Goal: Task Accomplishment & Management: Use online tool/utility

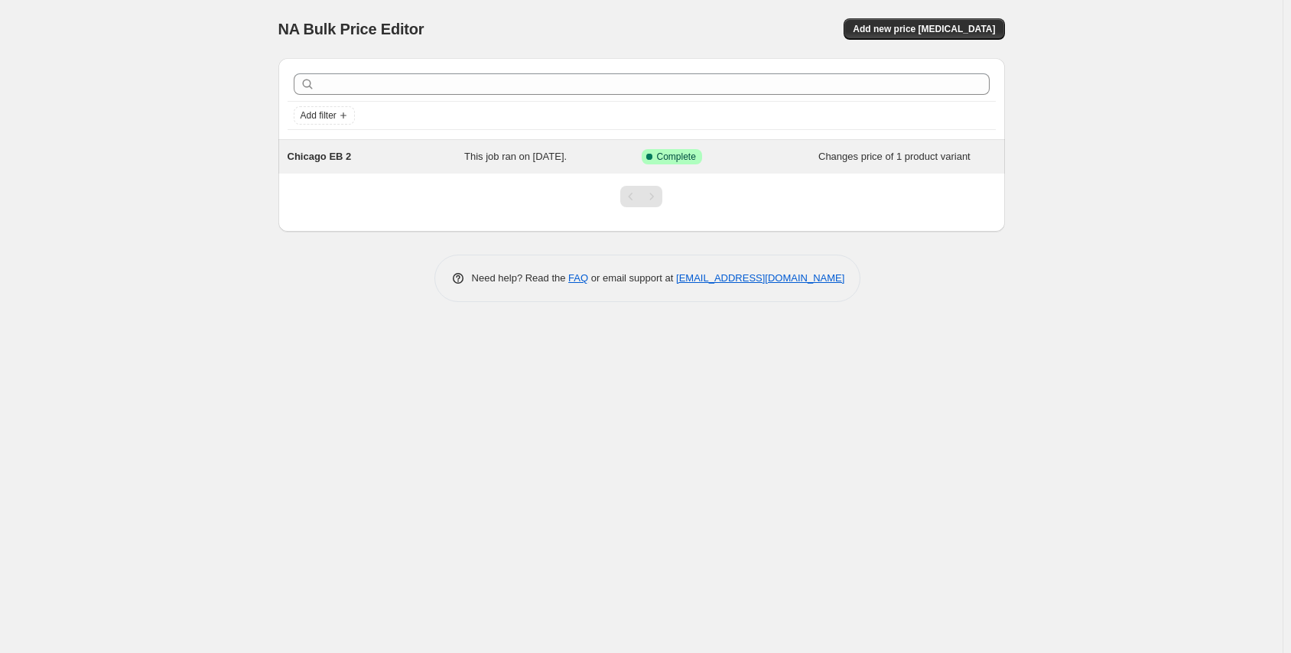
click at [410, 162] on div "Chicago EB 2" at bounding box center [376, 156] width 177 height 15
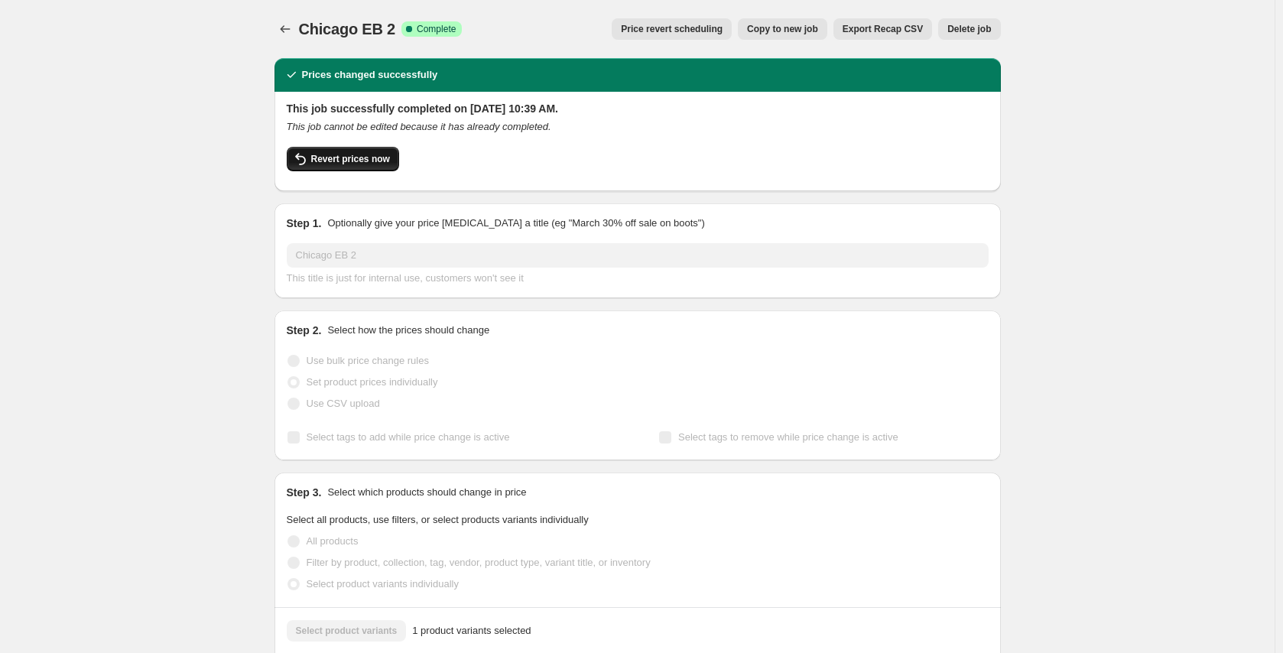
click at [377, 162] on span "Revert prices now" at bounding box center [350, 159] width 79 height 12
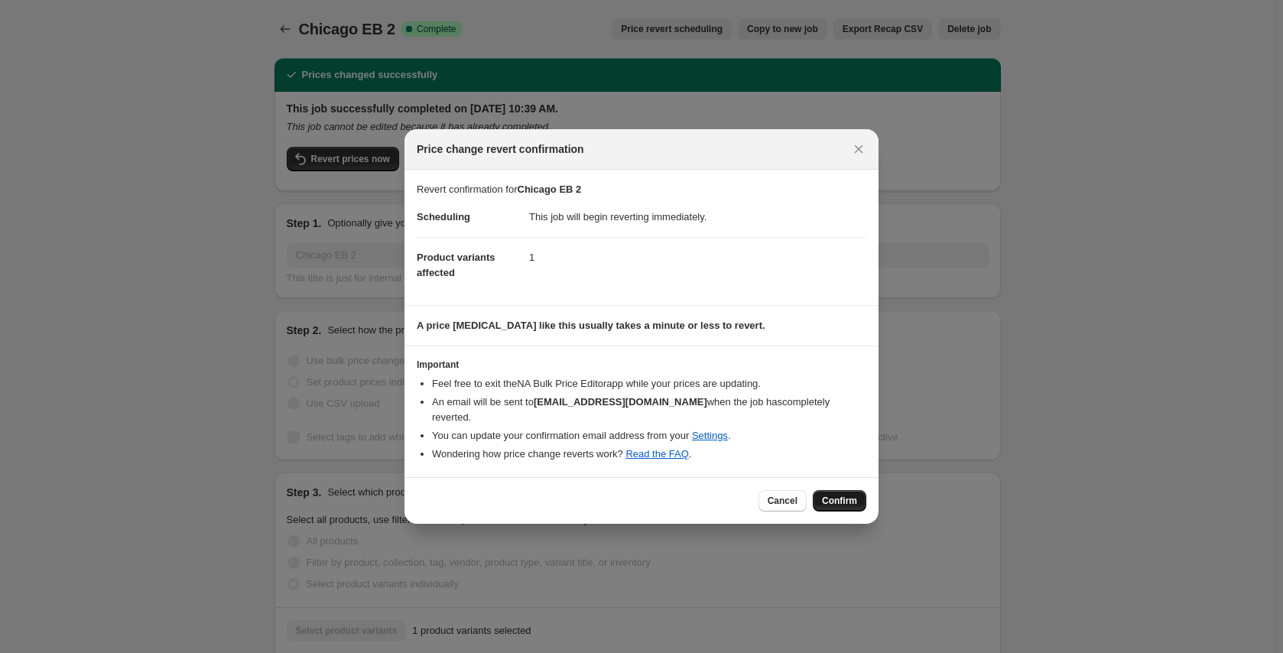
click at [841, 490] on button "Confirm" at bounding box center [840, 500] width 54 height 21
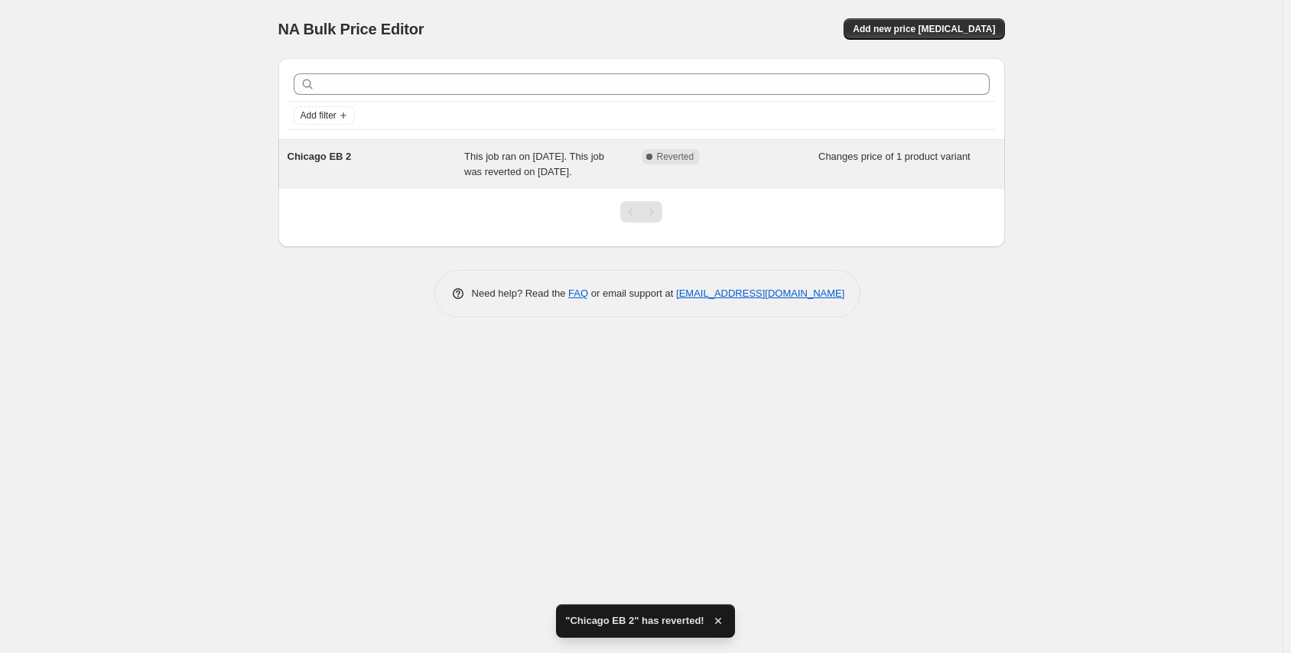
click at [453, 161] on div "Chicago EB 2" at bounding box center [376, 164] width 177 height 31
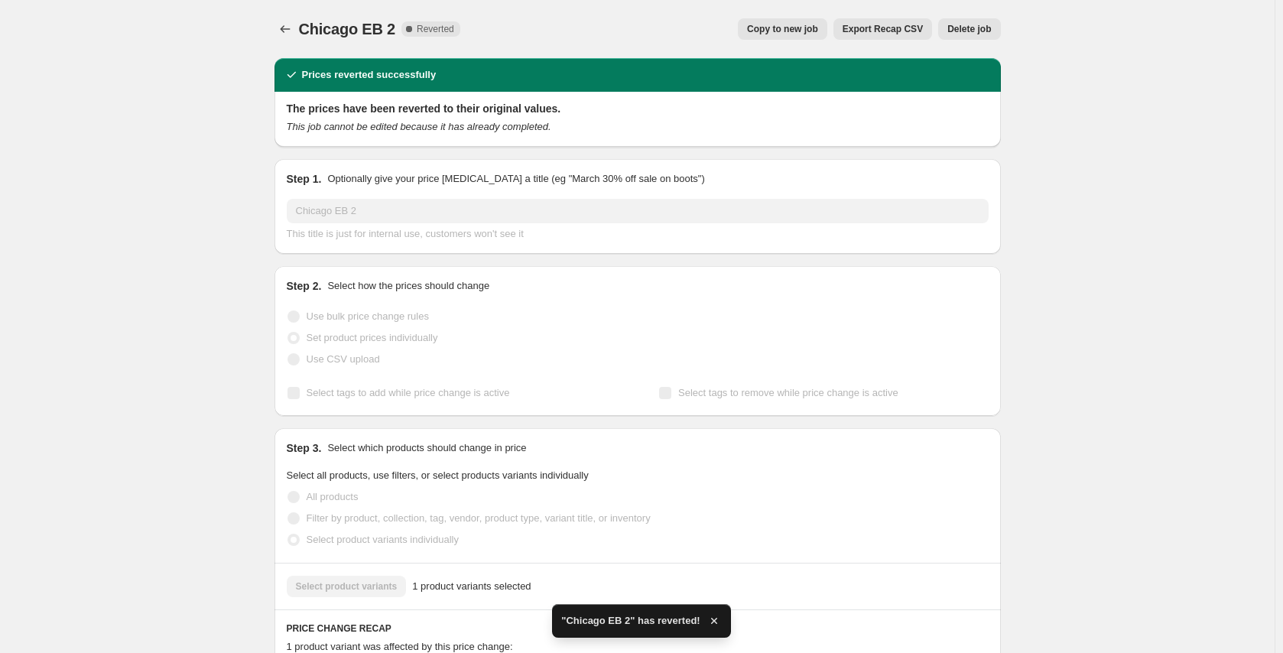
click at [956, 31] on span "Delete job" at bounding box center [969, 29] width 44 height 12
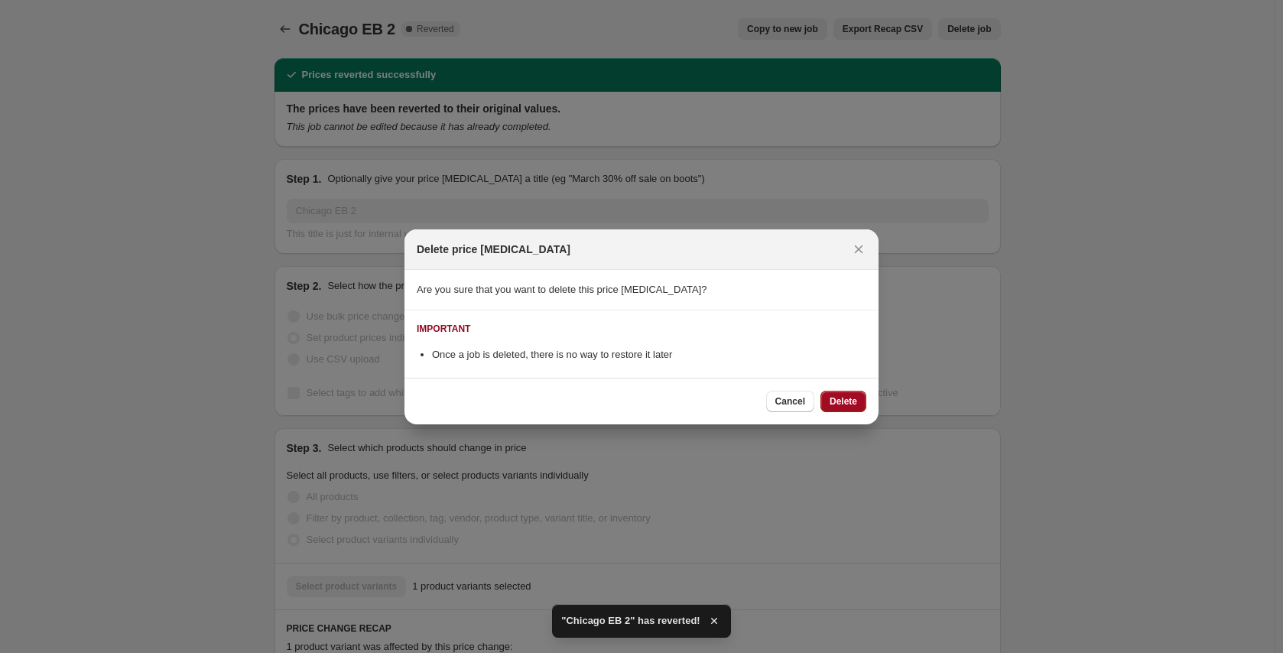
click at [847, 397] on span "Delete" at bounding box center [844, 401] width 28 height 12
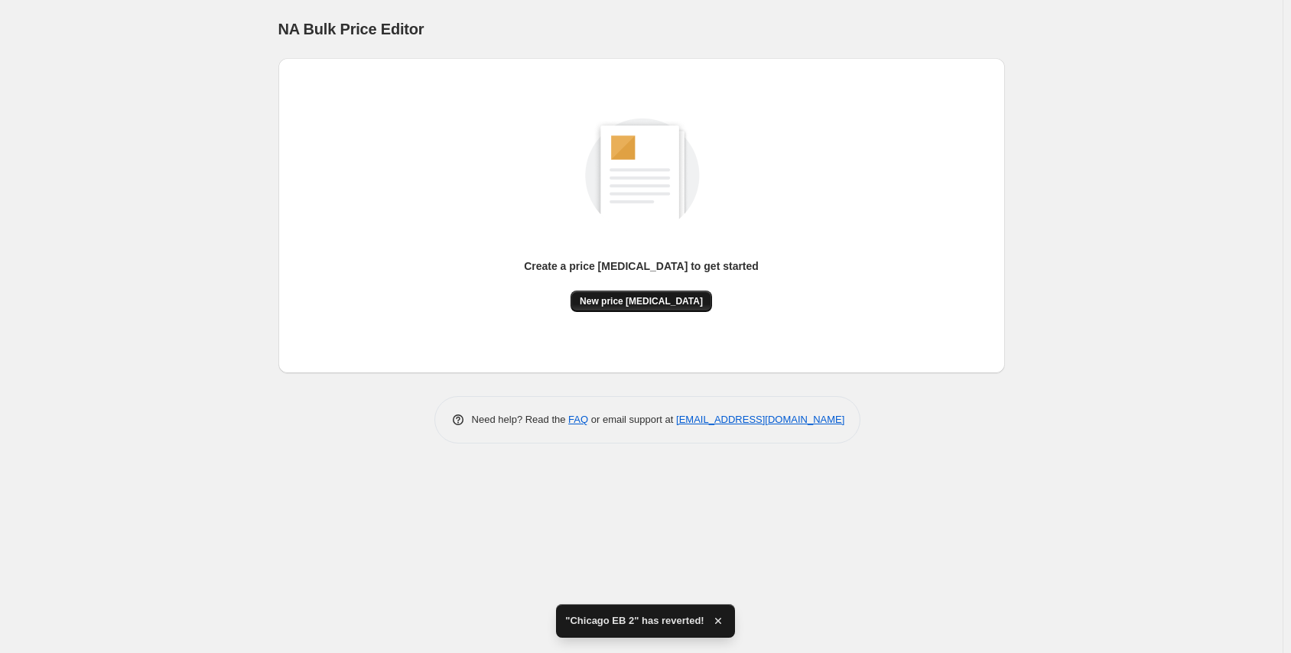
click at [635, 302] on span "New price change job" at bounding box center [641, 301] width 123 height 12
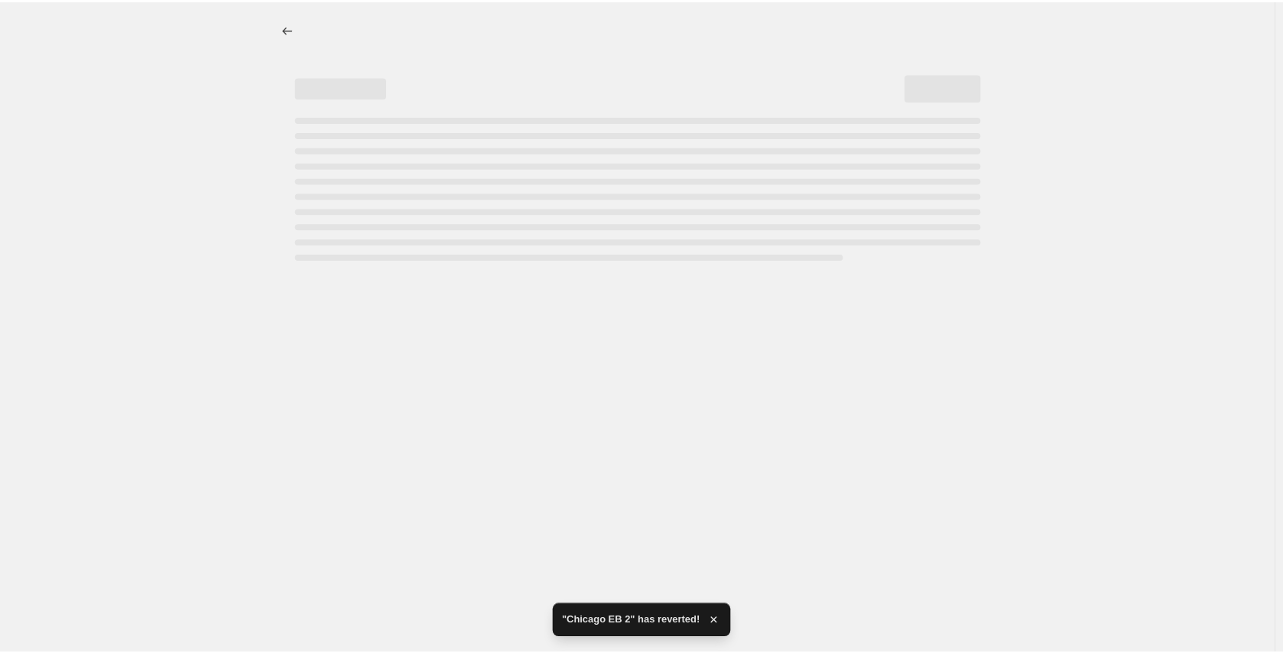
select select "percentage"
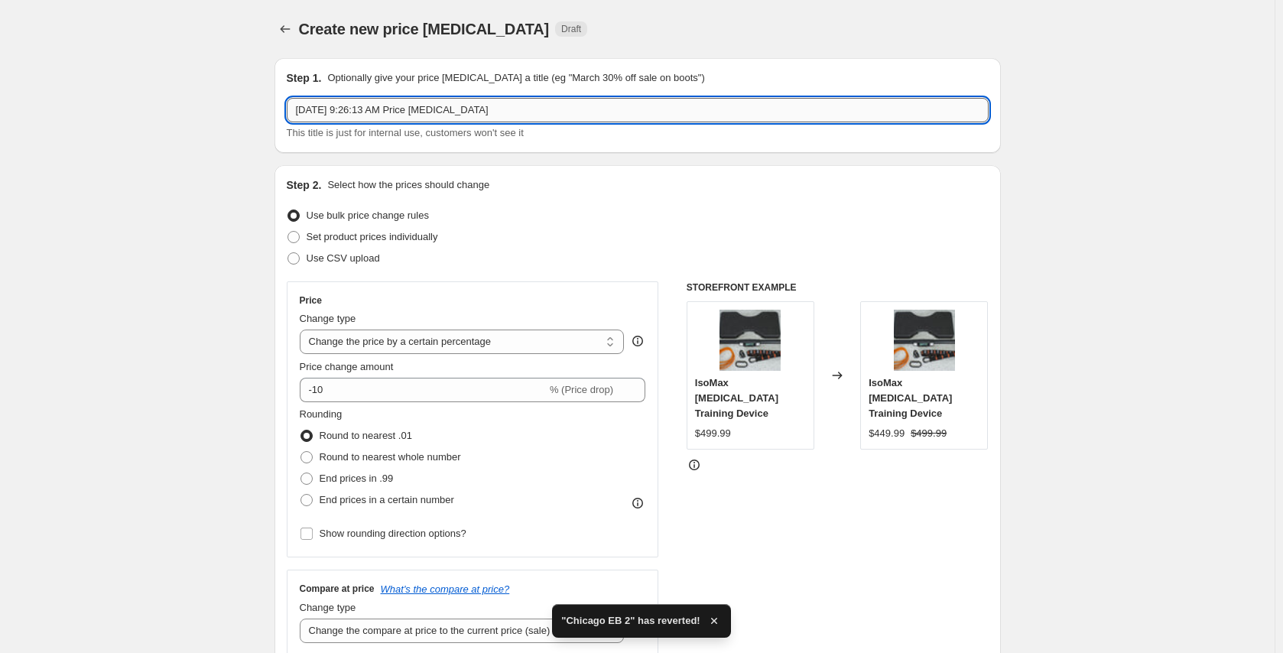
click at [516, 111] on input "Sep 19, 2025, 9:26:13 AM Price change job" at bounding box center [638, 110] width 702 height 24
drag, startPoint x: 516, startPoint y: 111, endPoint x: 258, endPoint y: 87, distance: 258.8
click at [300, 242] on span at bounding box center [294, 237] width 12 height 12
click at [288, 232] on input "Set product prices individually" at bounding box center [288, 231] width 1 height 1
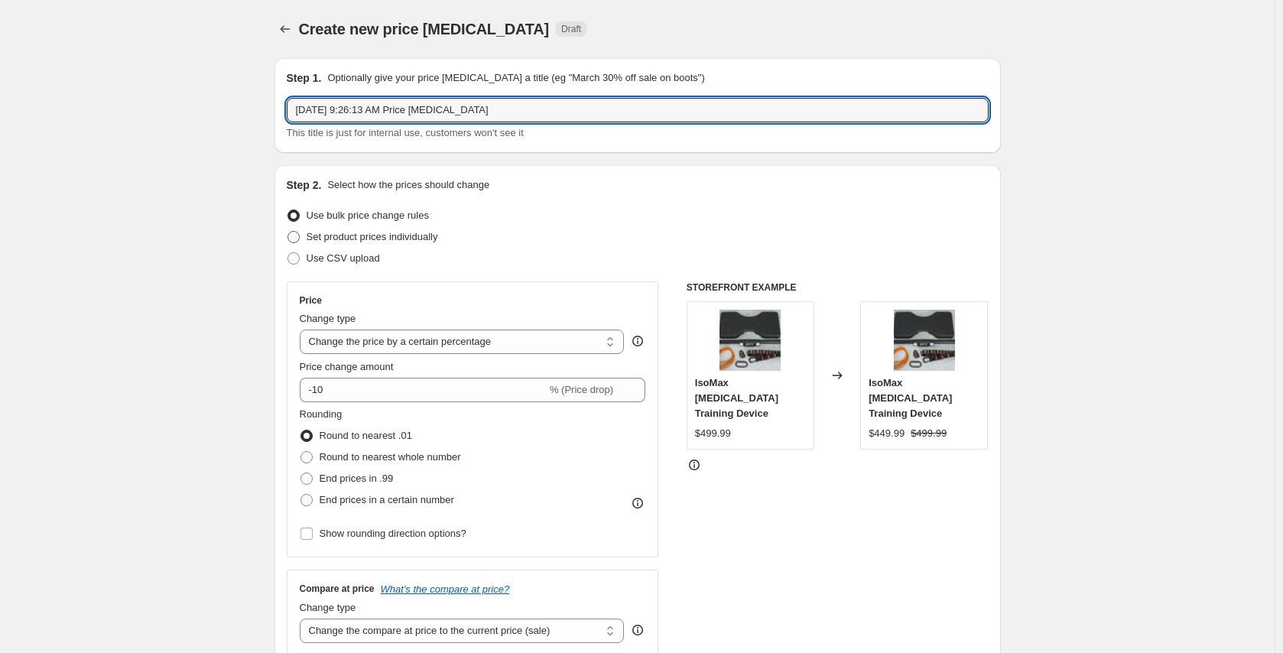
radio input "true"
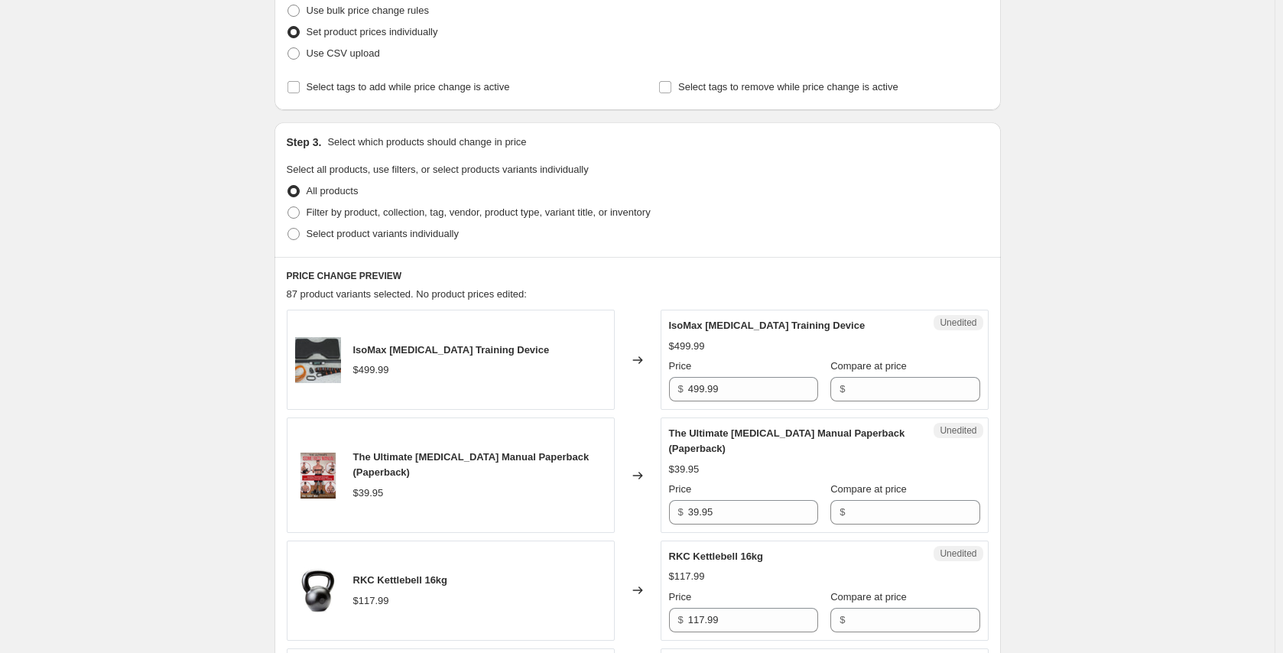
scroll to position [229, 0]
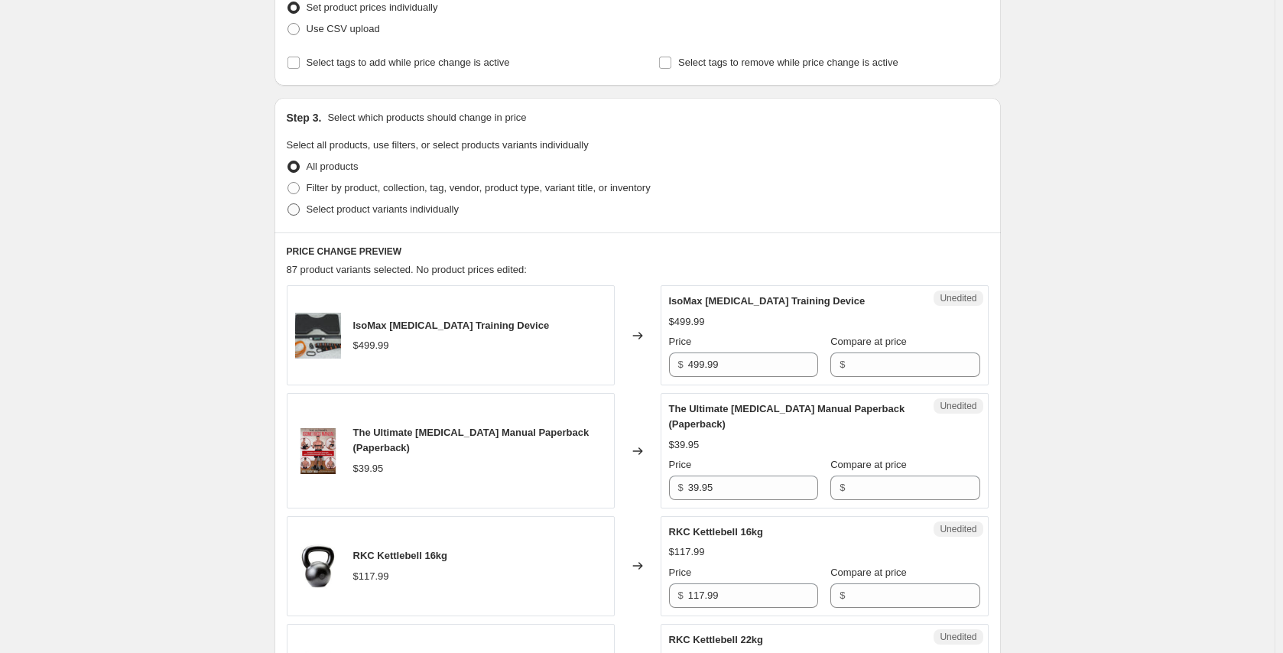
click at [295, 209] on span at bounding box center [294, 209] width 12 height 12
click at [288, 204] on input "Select product variants individually" at bounding box center [288, 203] width 1 height 1
radio input "true"
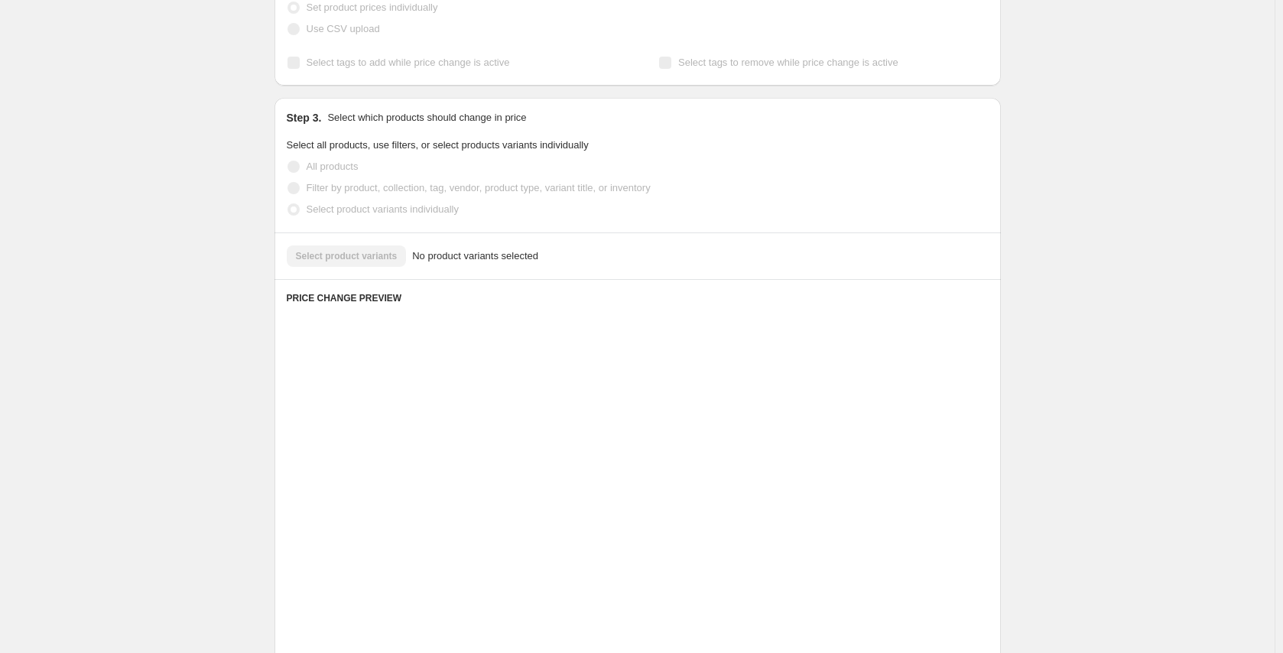
scroll to position [149, 0]
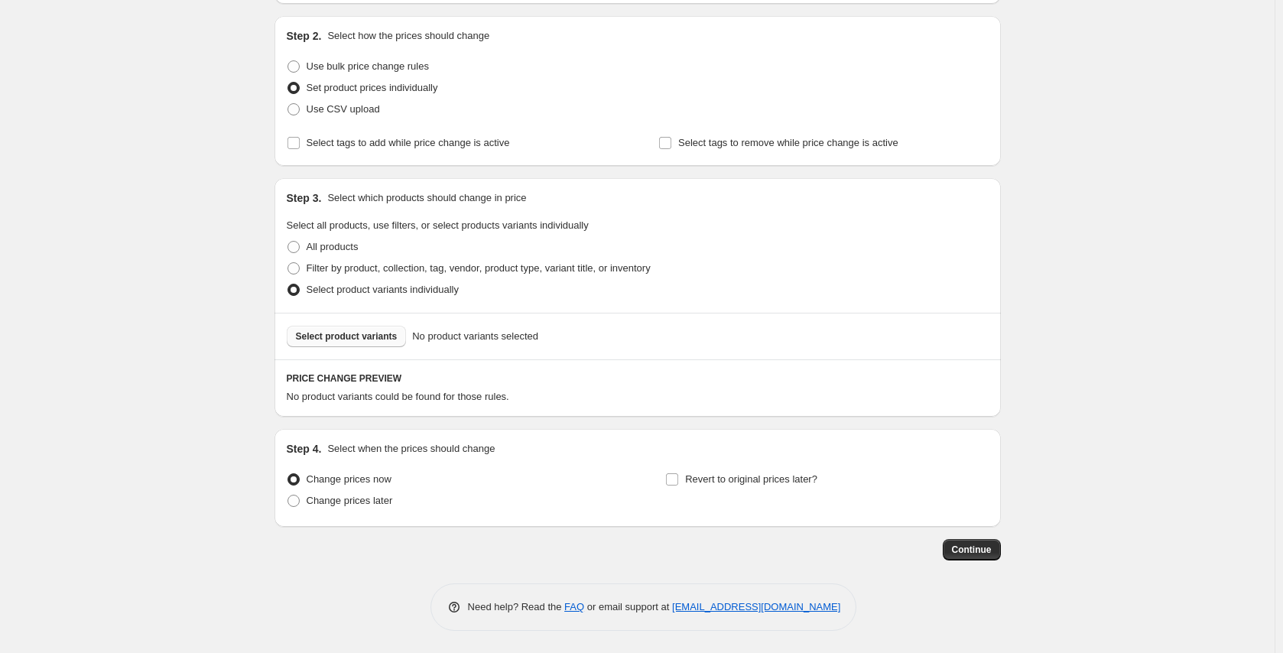
click at [365, 336] on span "Select product variants" at bounding box center [347, 336] width 102 height 12
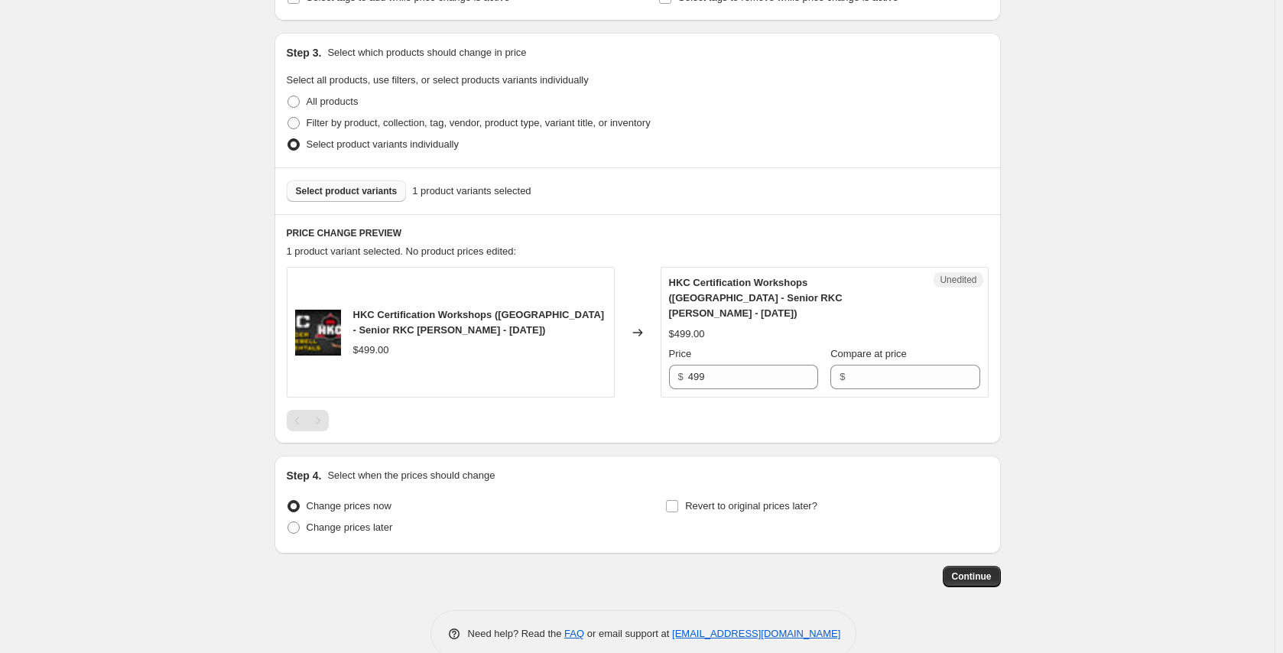
scroll to position [306, 0]
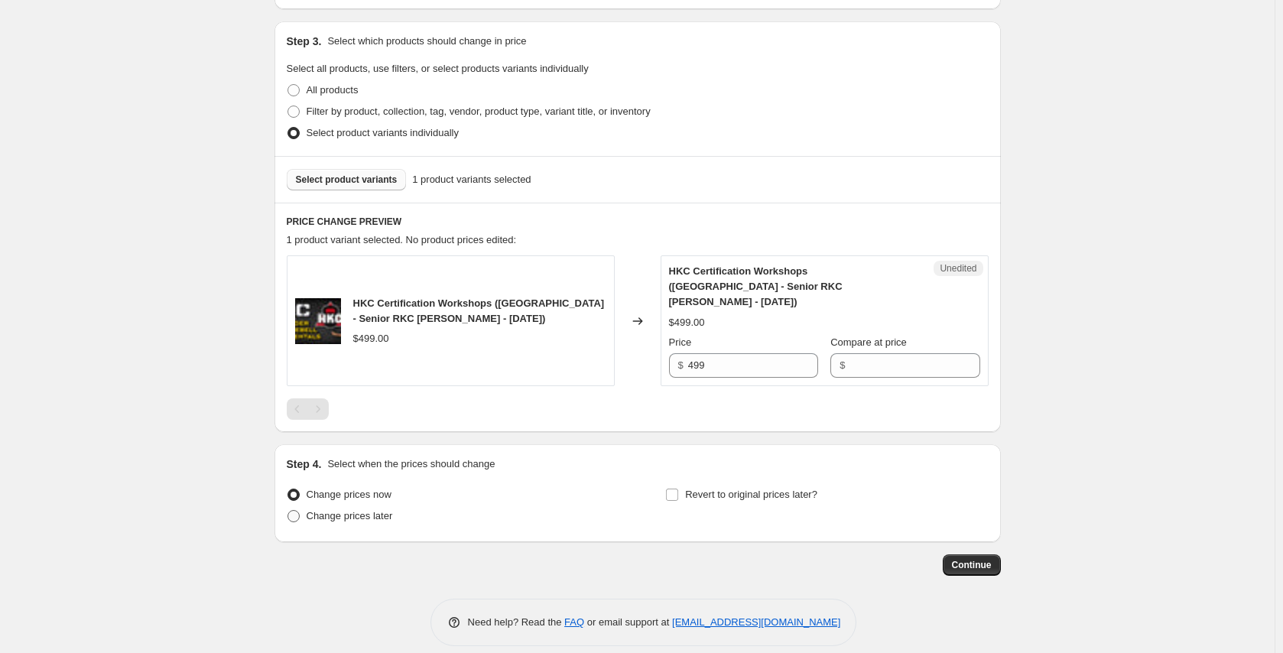
click at [299, 510] on span at bounding box center [294, 516] width 12 height 12
click at [288, 510] on input "Change prices later" at bounding box center [288, 510] width 1 height 1
radio input "true"
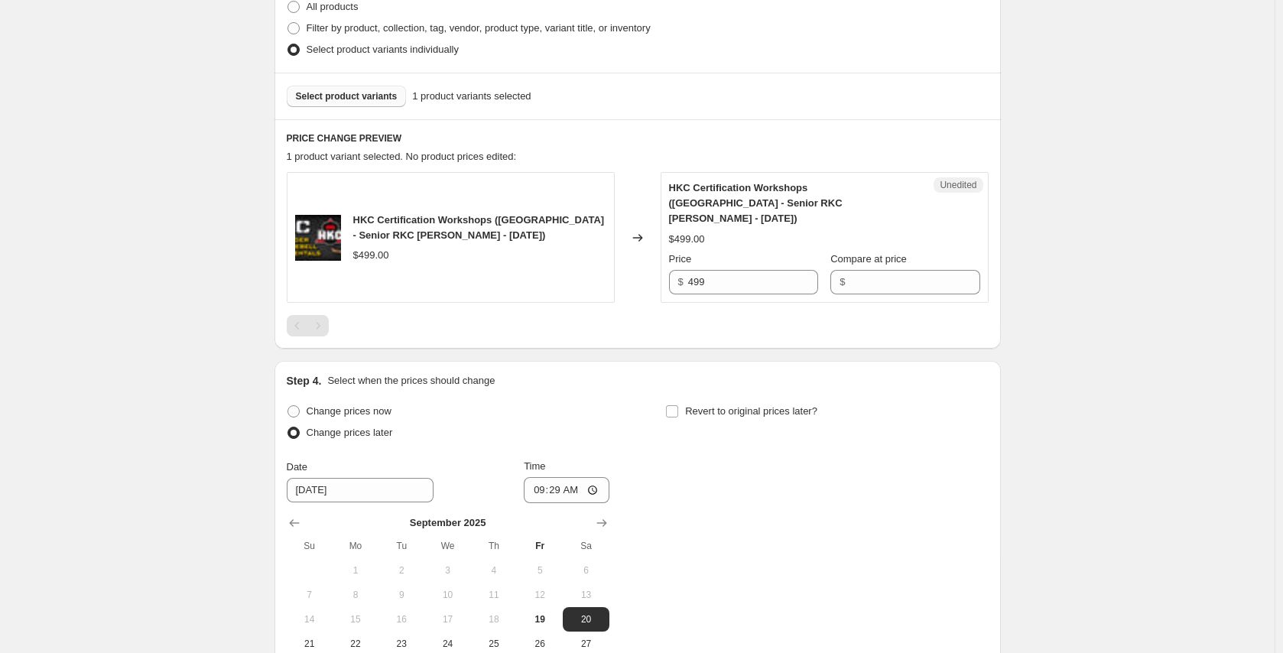
scroll to position [535, 0]
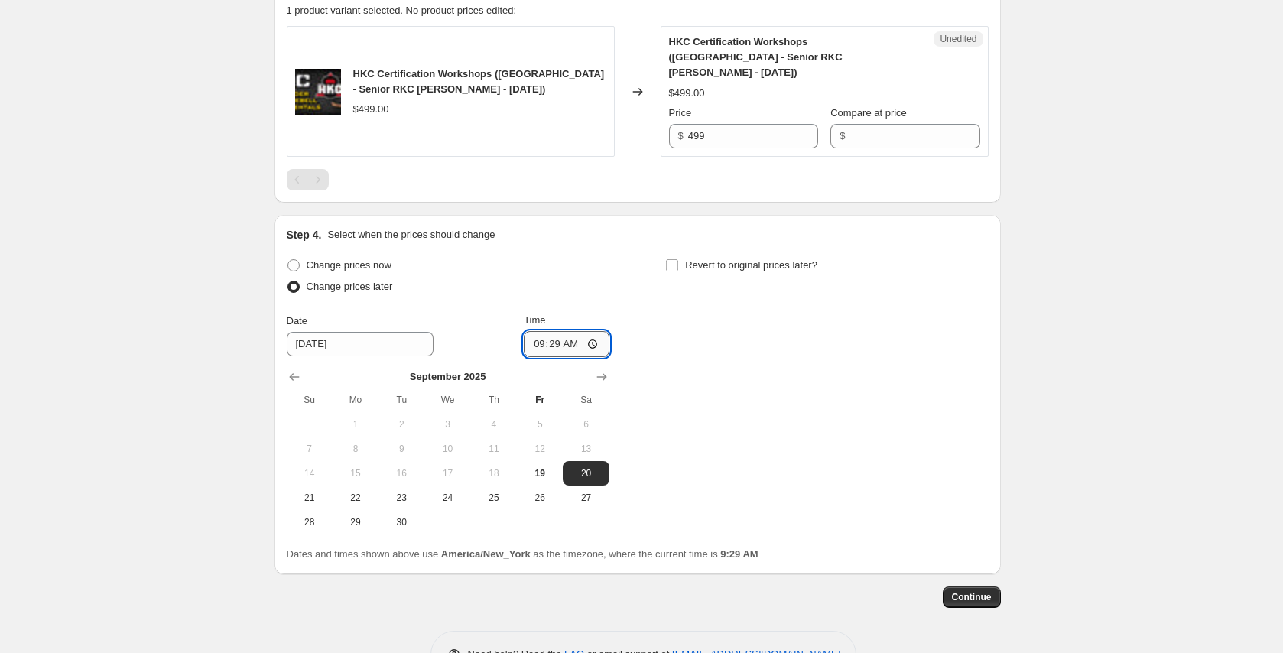
click at [560, 331] on input "09:29" at bounding box center [567, 344] width 86 height 26
click at [590, 331] on input "09:29" at bounding box center [567, 344] width 86 height 26
type input "00:00"
click at [723, 400] on div "Change prices now Change prices later Date 9/20/2025 Time 00:00 September 2025 …" at bounding box center [638, 395] width 702 height 280
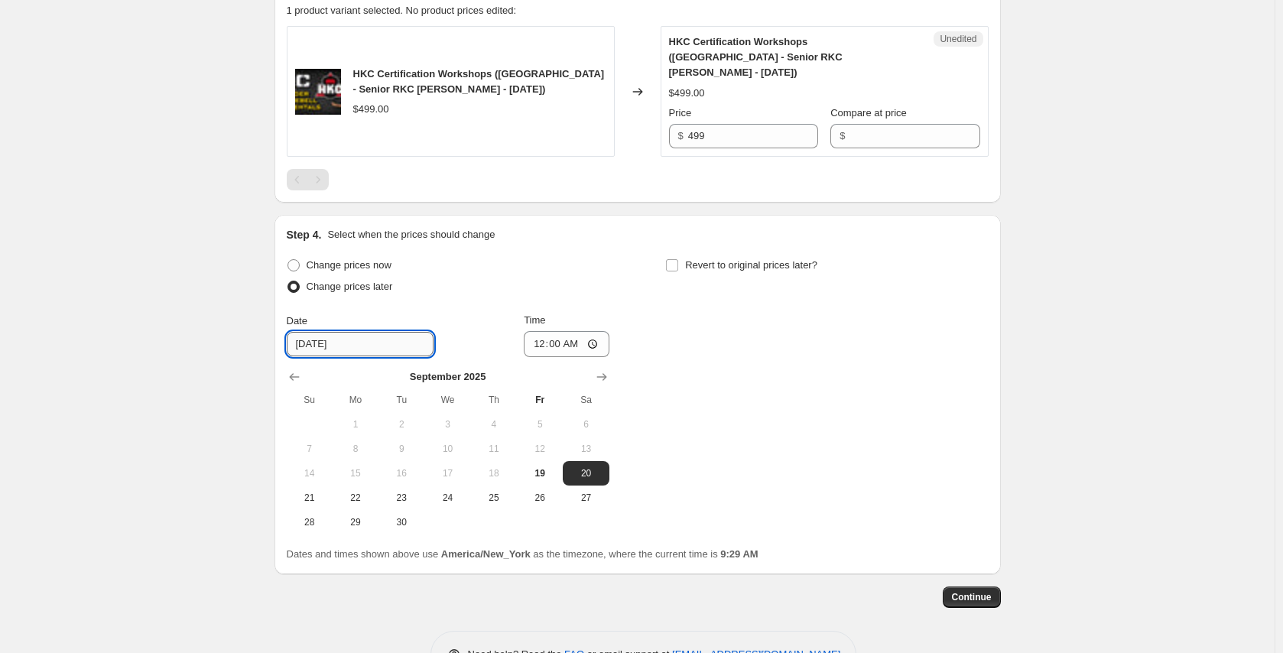
click at [339, 336] on input "9/20/2025" at bounding box center [360, 344] width 147 height 24
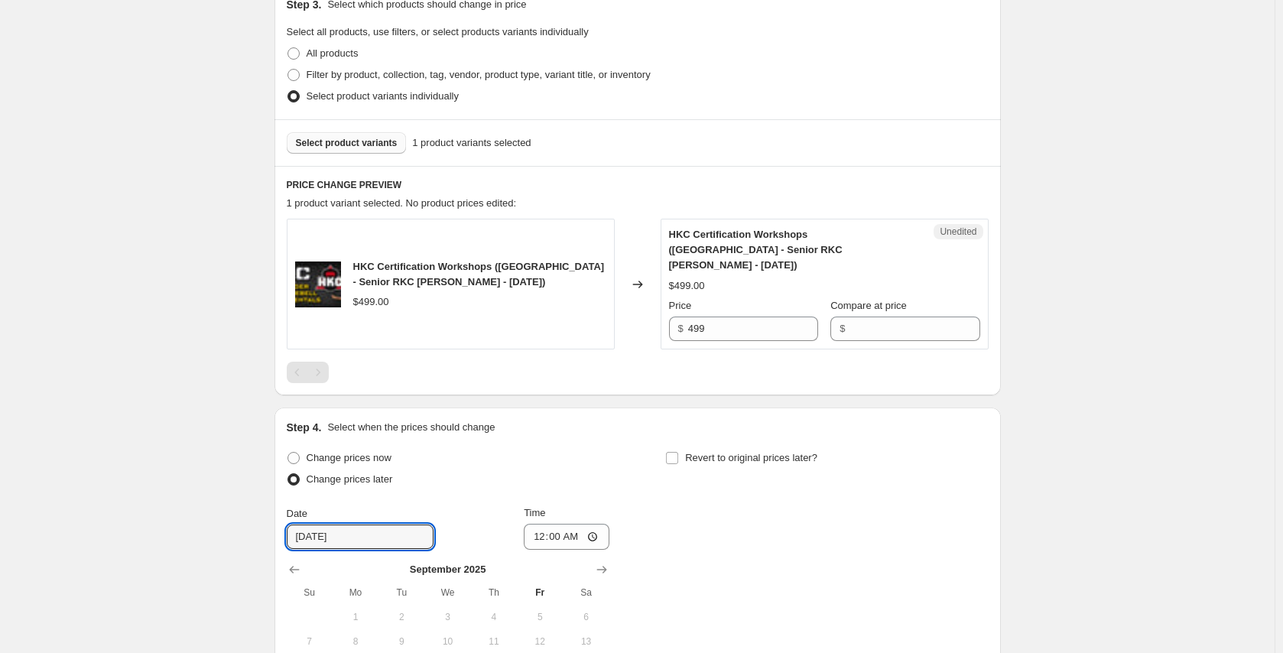
scroll to position [261, 0]
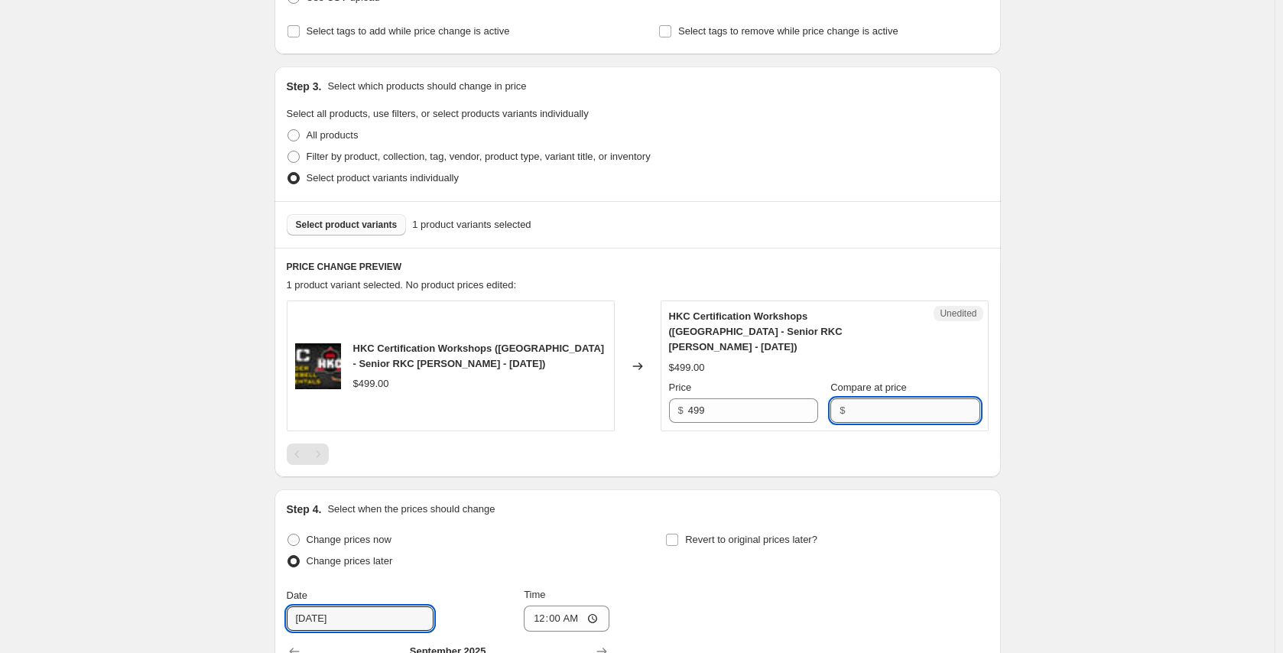
click at [859, 398] on input "Compare at price" at bounding box center [915, 410] width 130 height 24
type input "499"
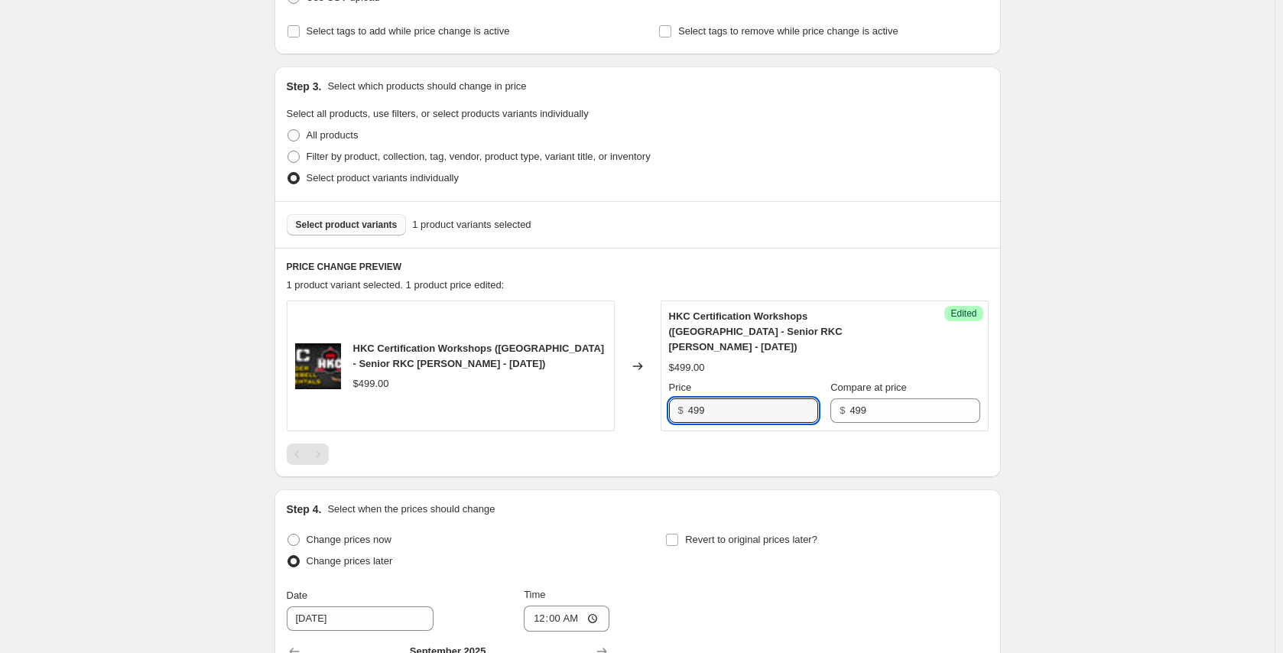
drag, startPoint x: 750, startPoint y: 397, endPoint x: 653, endPoint y: 400, distance: 97.2
click at [653, 400] on div "HKC Certification Workshops (Costa Rica - Senior RKC Marco Guanilo - November 2…" at bounding box center [638, 366] width 702 height 131
type input "399"
click at [1092, 372] on div "Create new price change job. This page is ready Create new price change job Dra…" at bounding box center [637, 357] width 1275 height 1236
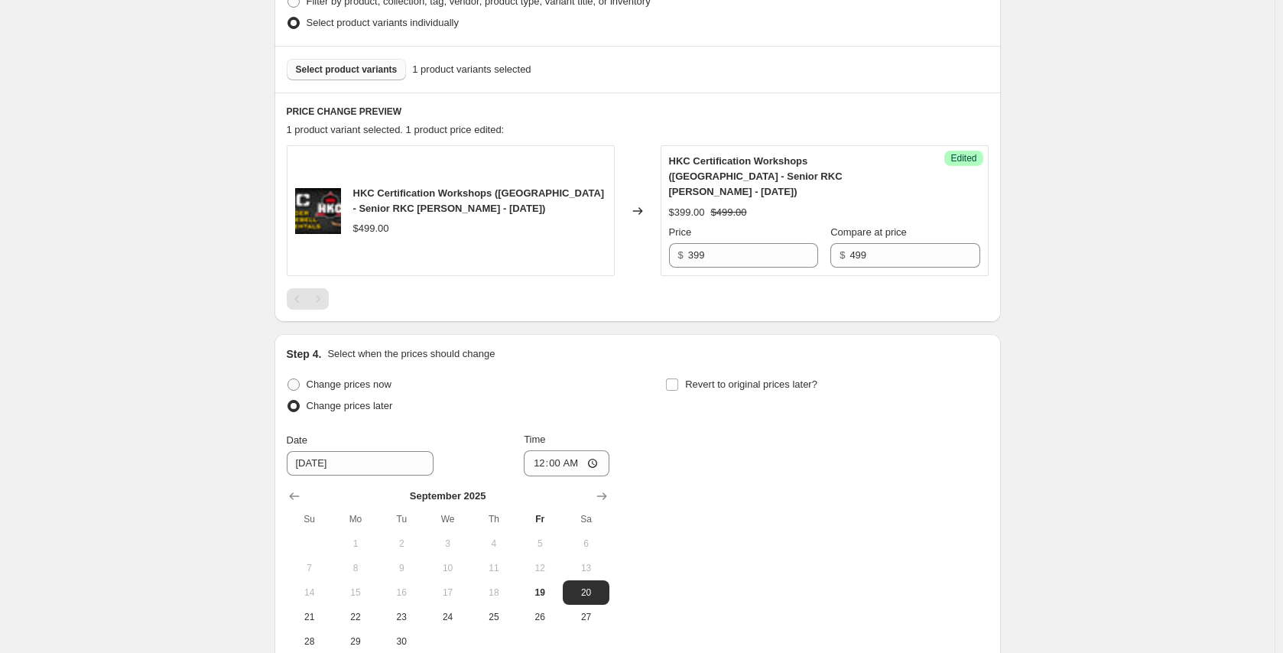
scroll to position [490, 0]
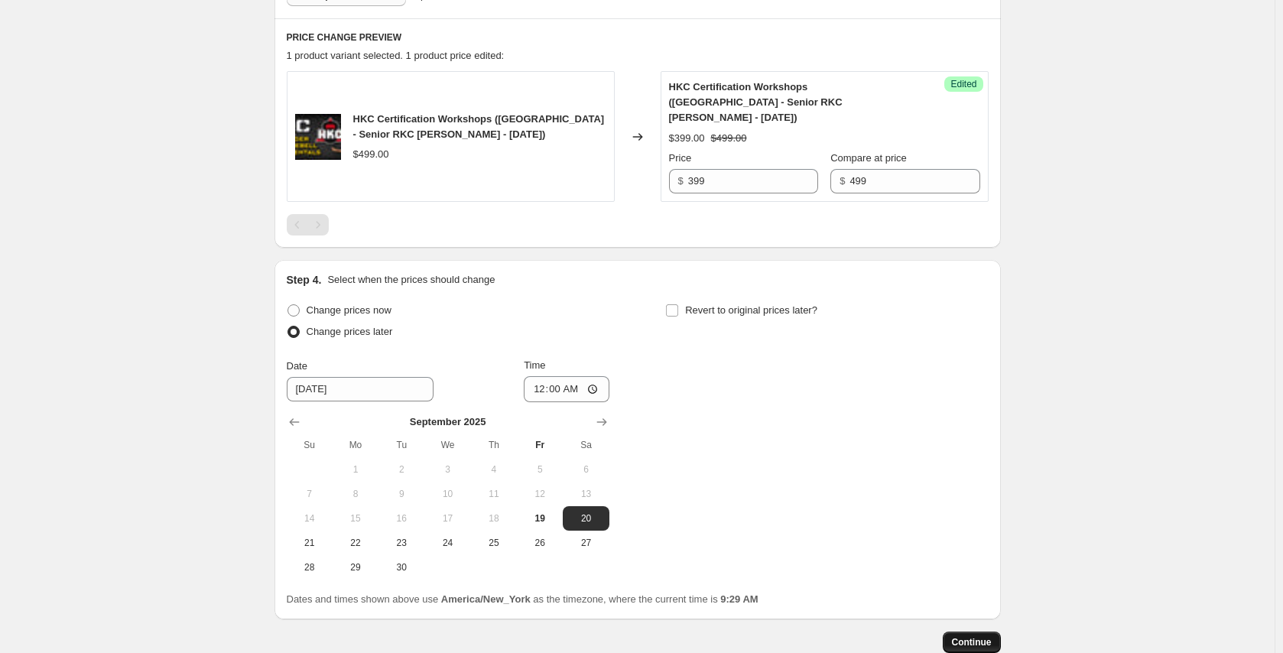
click at [967, 636] on span "Continue" at bounding box center [972, 642] width 40 height 12
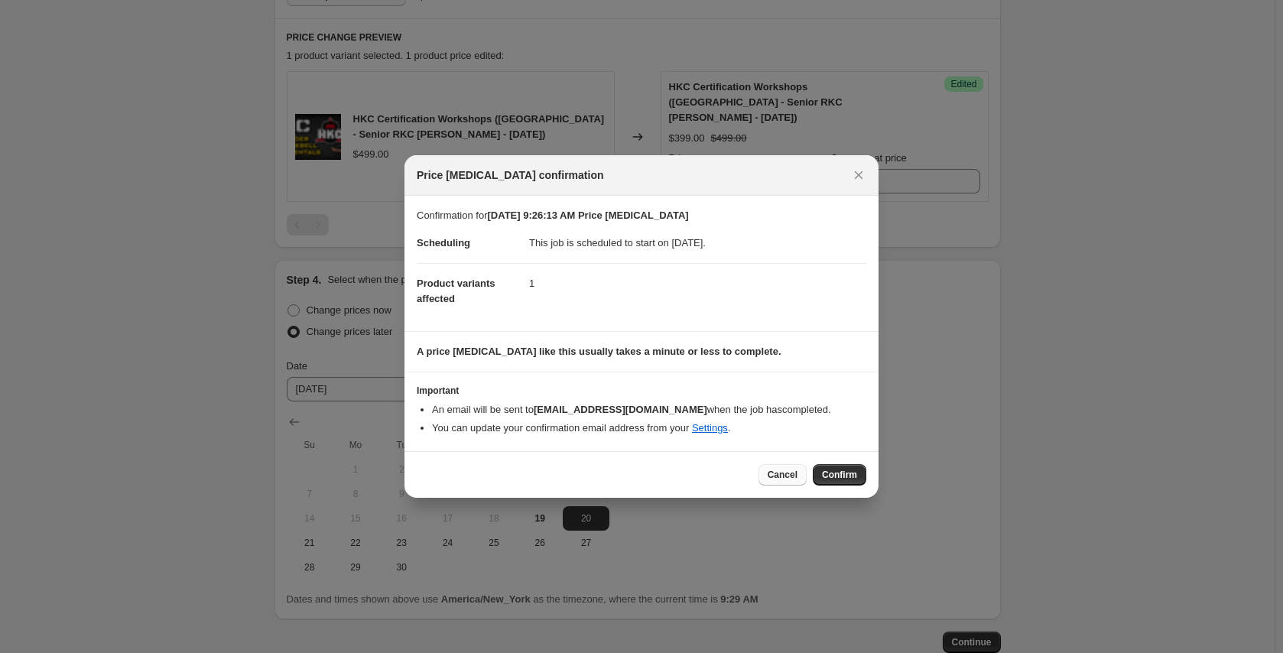
click at [785, 479] on span "Cancel" at bounding box center [783, 475] width 30 height 12
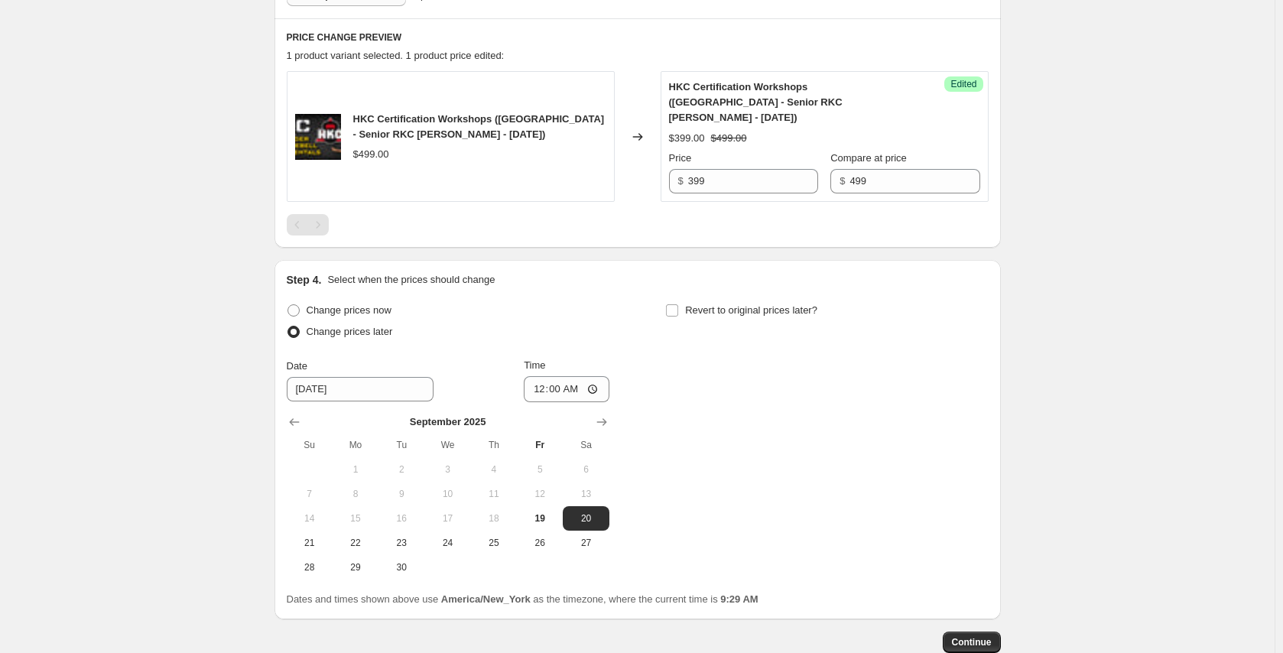
click at [1080, 382] on div "Create new price change job. This page is ready Create new price change job Dra…" at bounding box center [637, 128] width 1275 height 1236
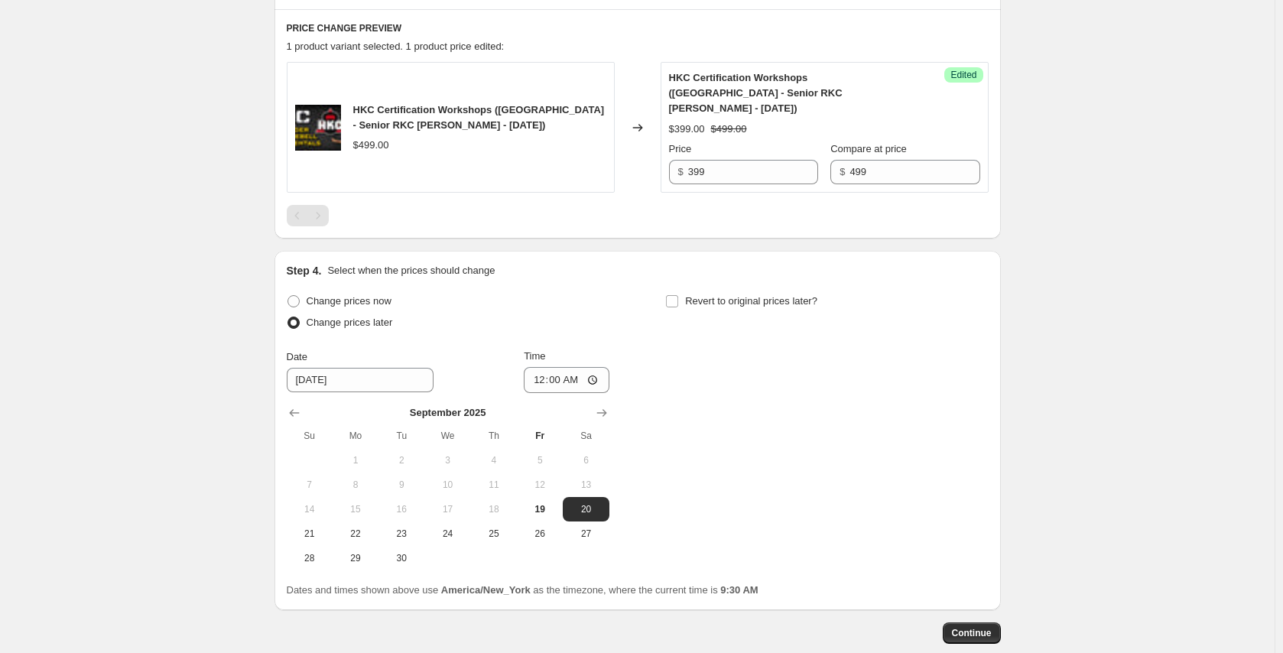
scroll to position [567, 0]
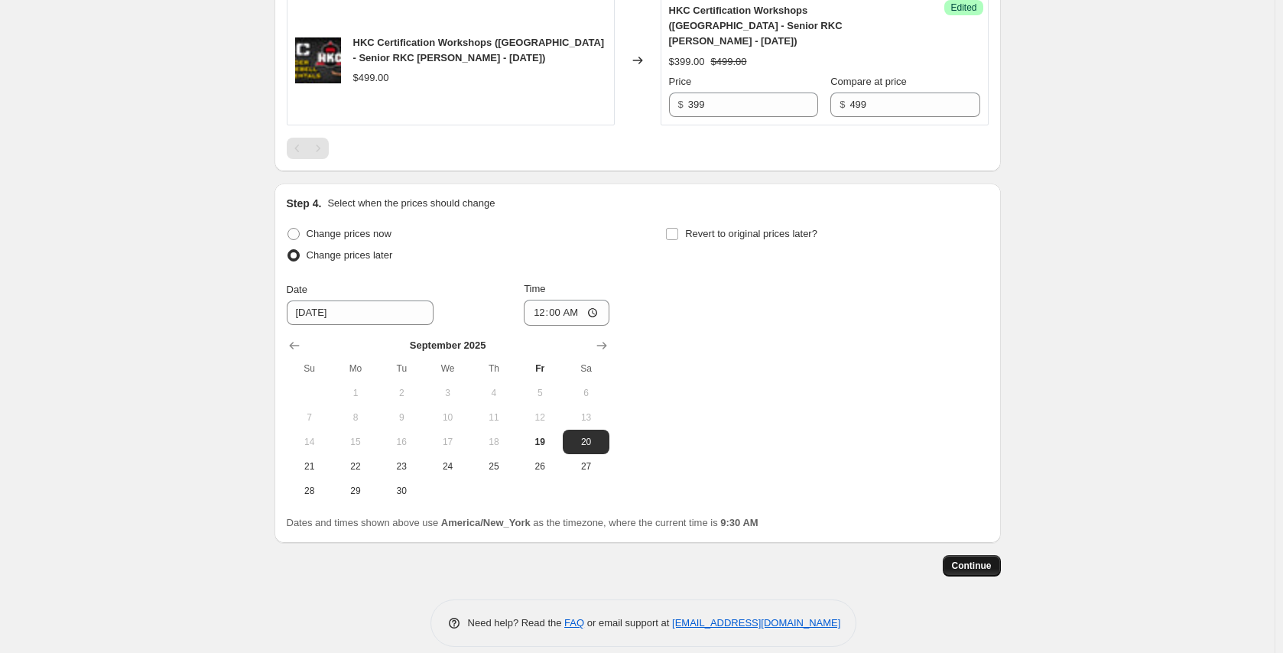
click at [963, 560] on span "Continue" at bounding box center [972, 566] width 40 height 12
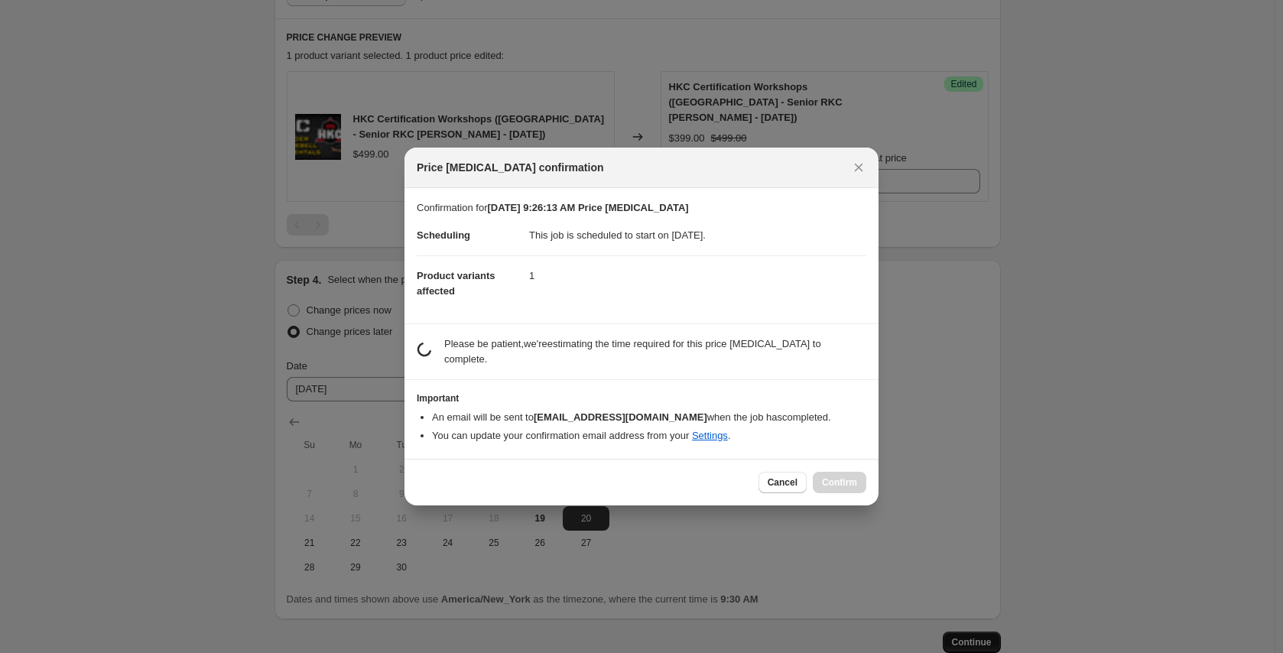
scroll to position [0, 0]
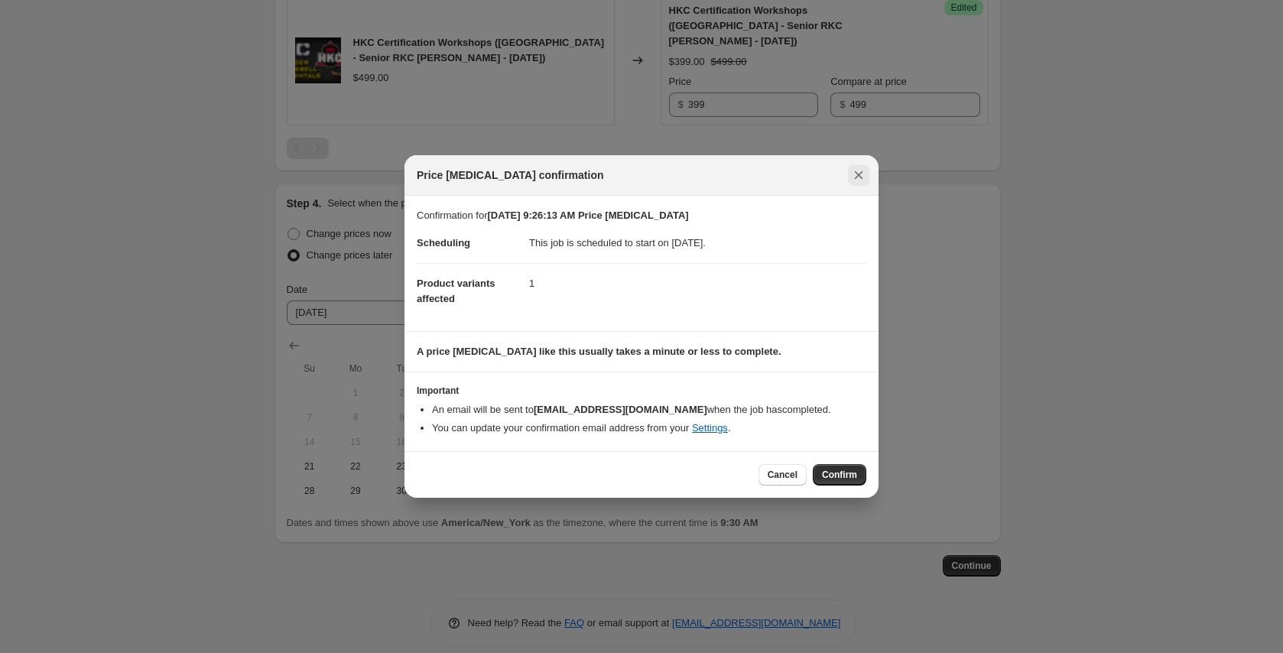
click at [859, 179] on icon "Close" at bounding box center [858, 174] width 15 height 15
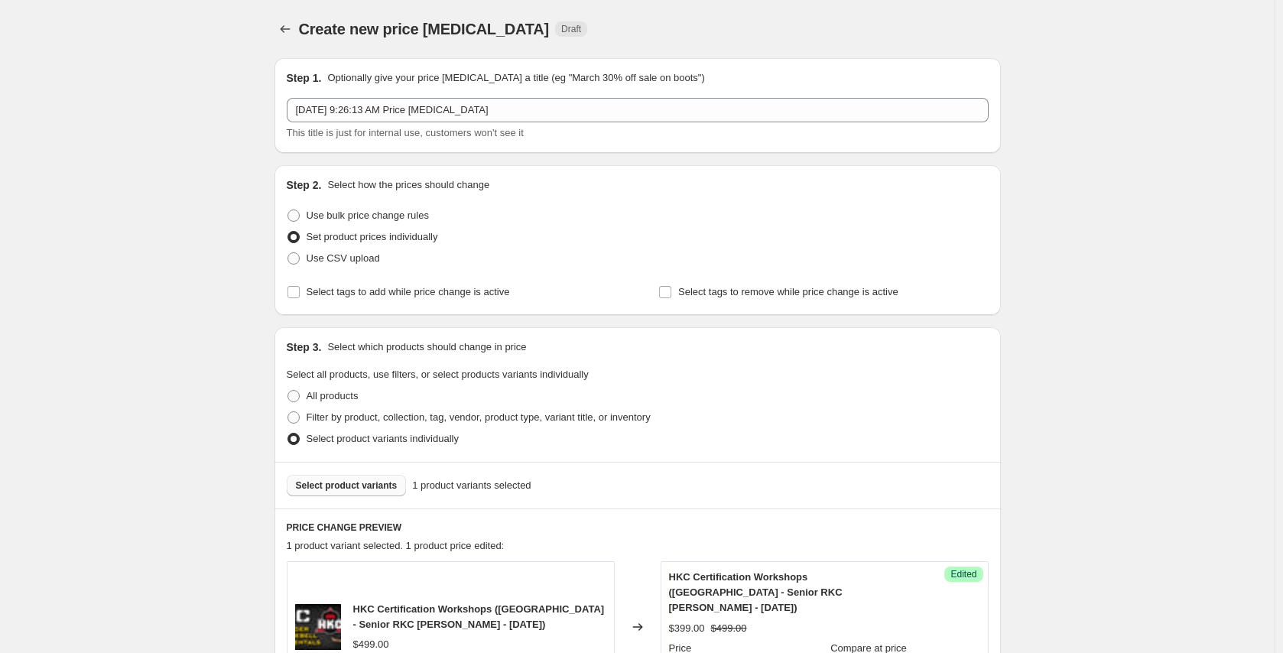
scroll to position [567, 0]
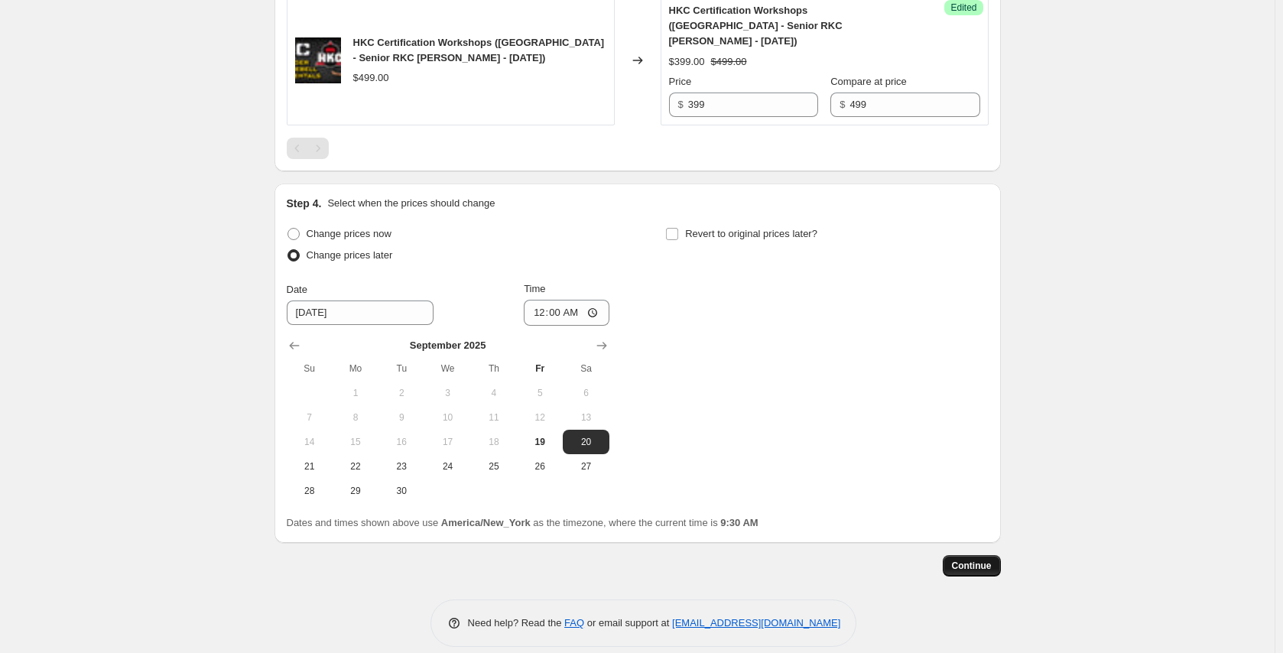
click at [981, 560] on span "Continue" at bounding box center [972, 566] width 40 height 12
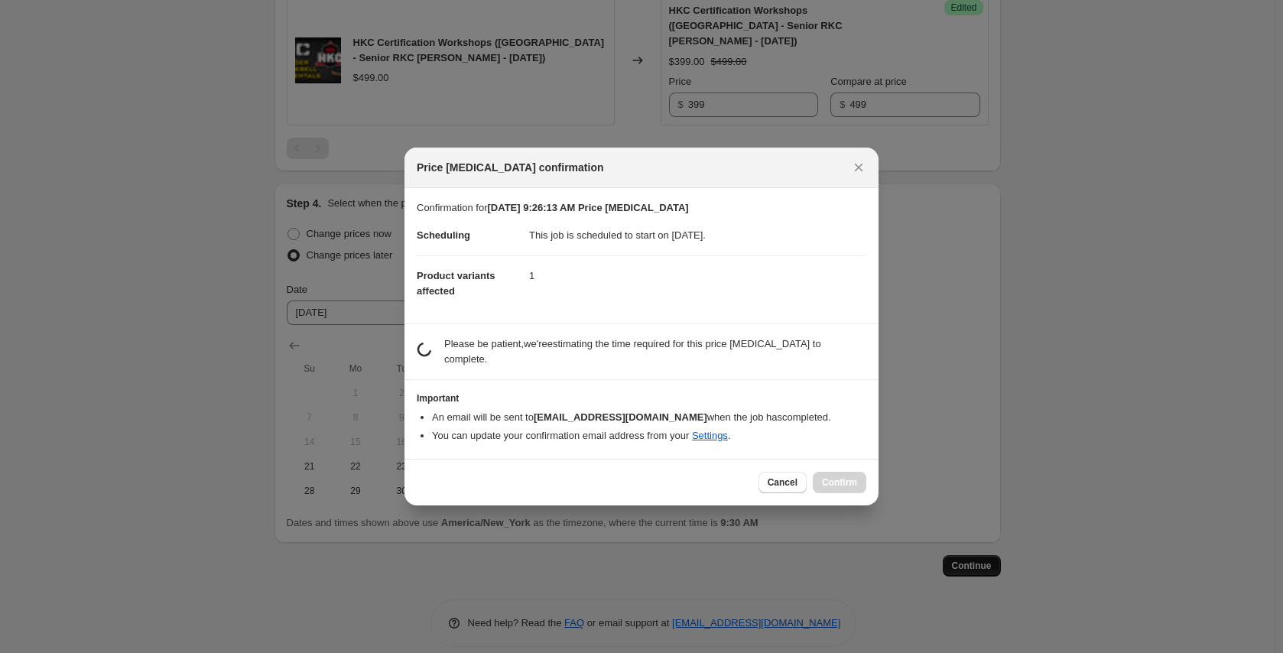
scroll to position [0, 0]
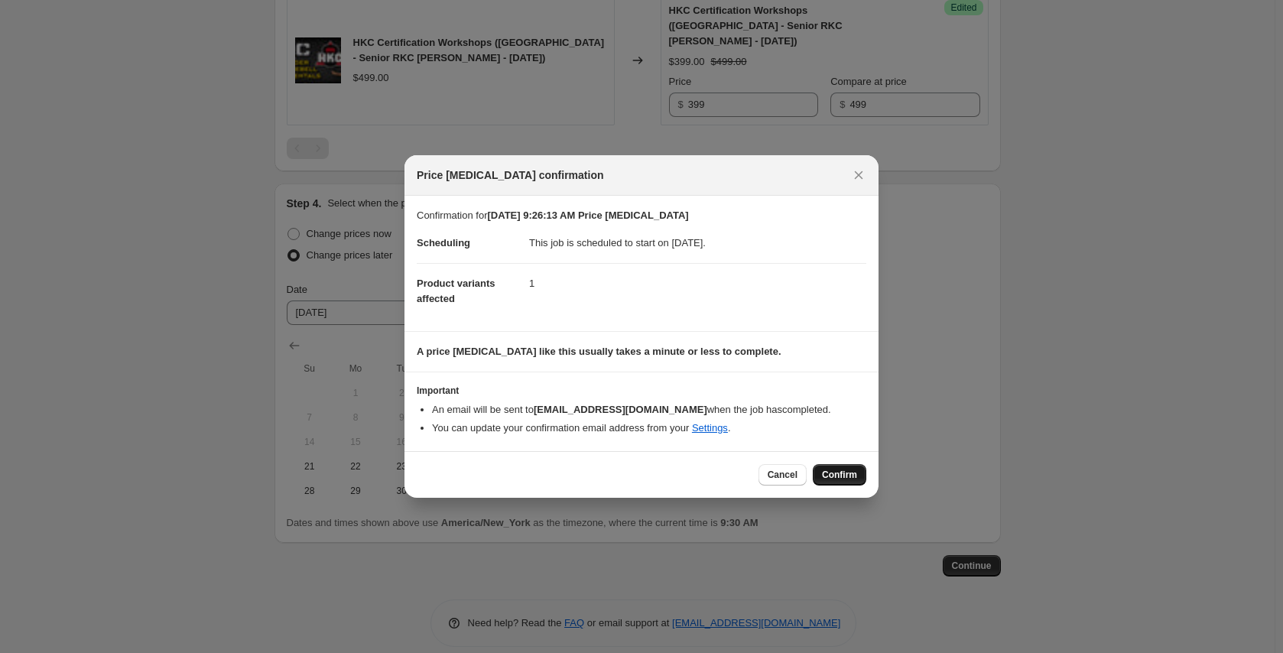
click at [841, 467] on button "Confirm" at bounding box center [840, 474] width 54 height 21
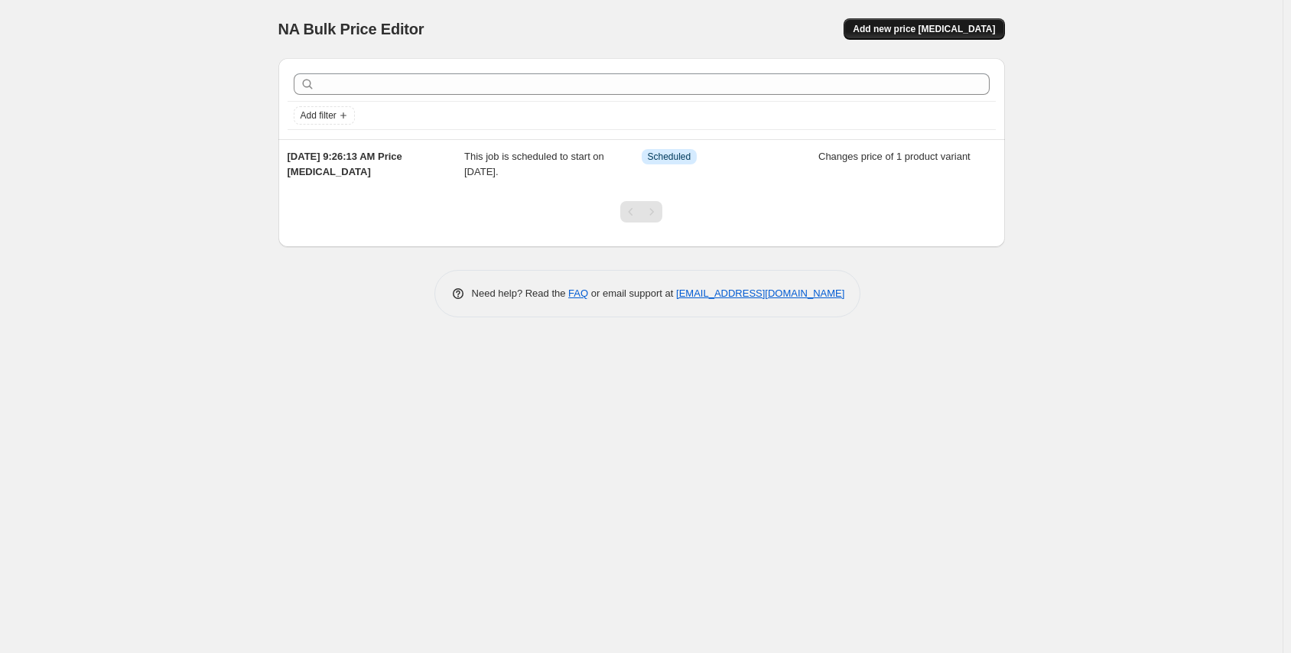
click at [911, 34] on span "Add new price change job" at bounding box center [924, 29] width 142 height 12
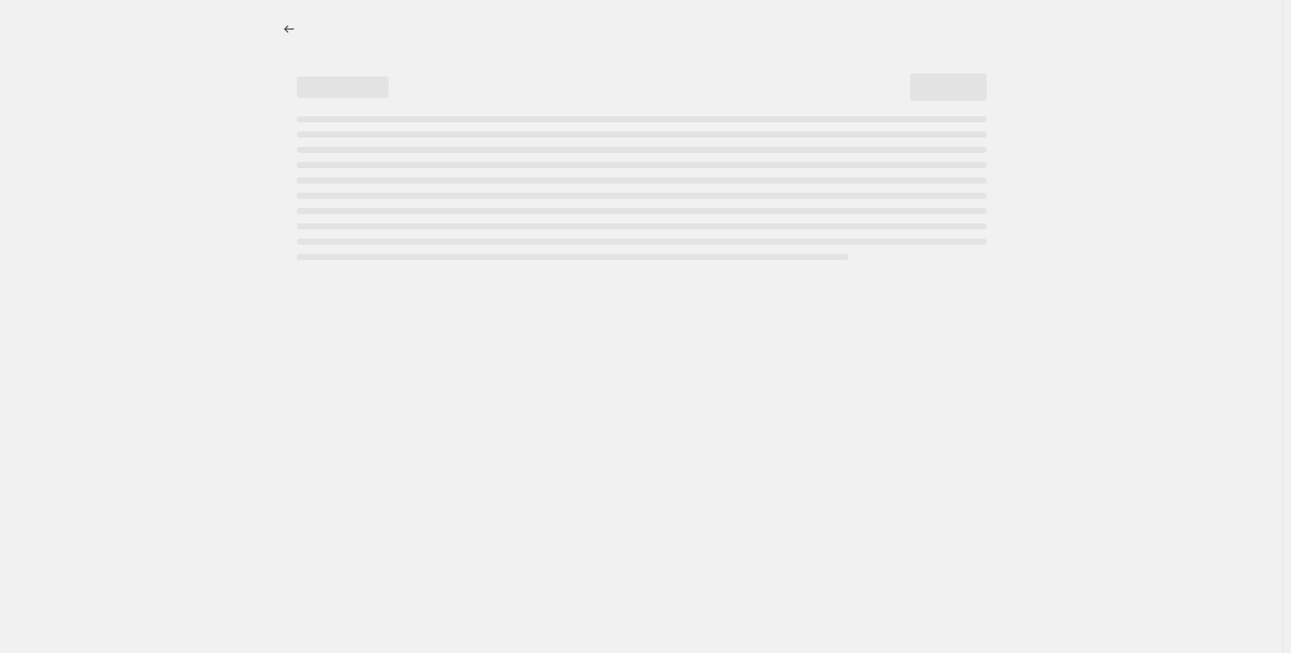
select select "percentage"
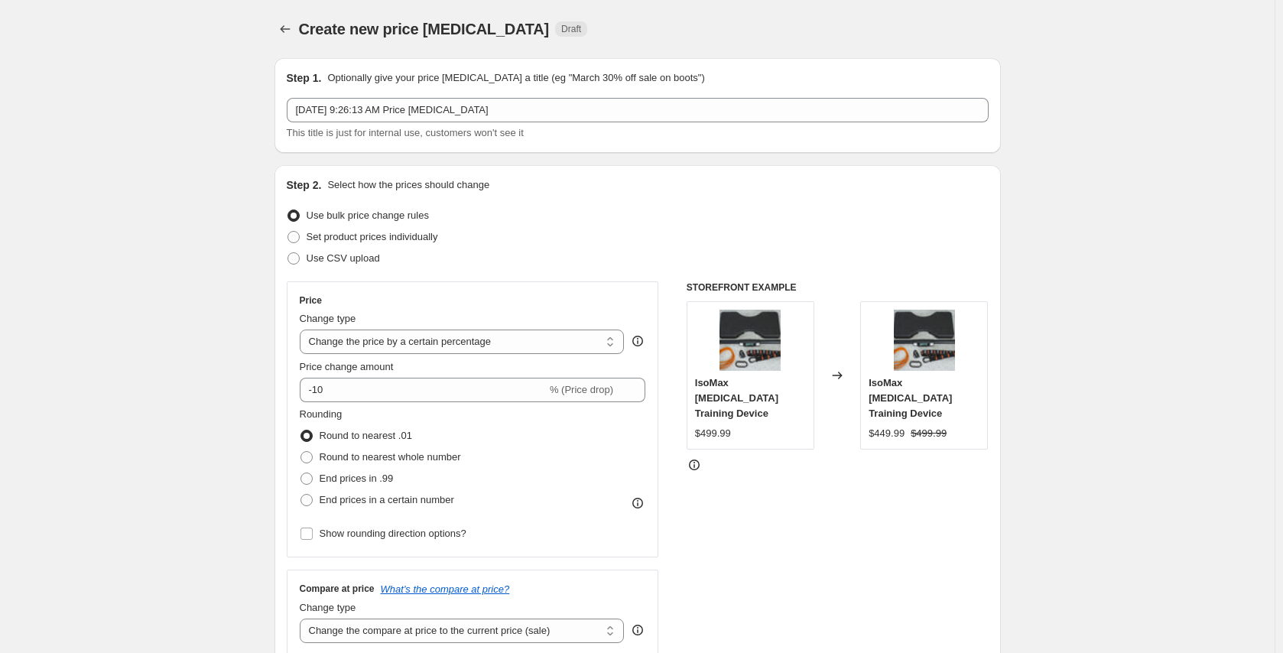
click at [288, 235] on div "Step 2. Select how the prices should change Use bulk price change rules Set pro…" at bounding box center [638, 433] width 726 height 537
click at [298, 239] on span at bounding box center [294, 237] width 12 height 12
click at [288, 232] on input "Set product prices individually" at bounding box center [288, 231] width 1 height 1
radio input "true"
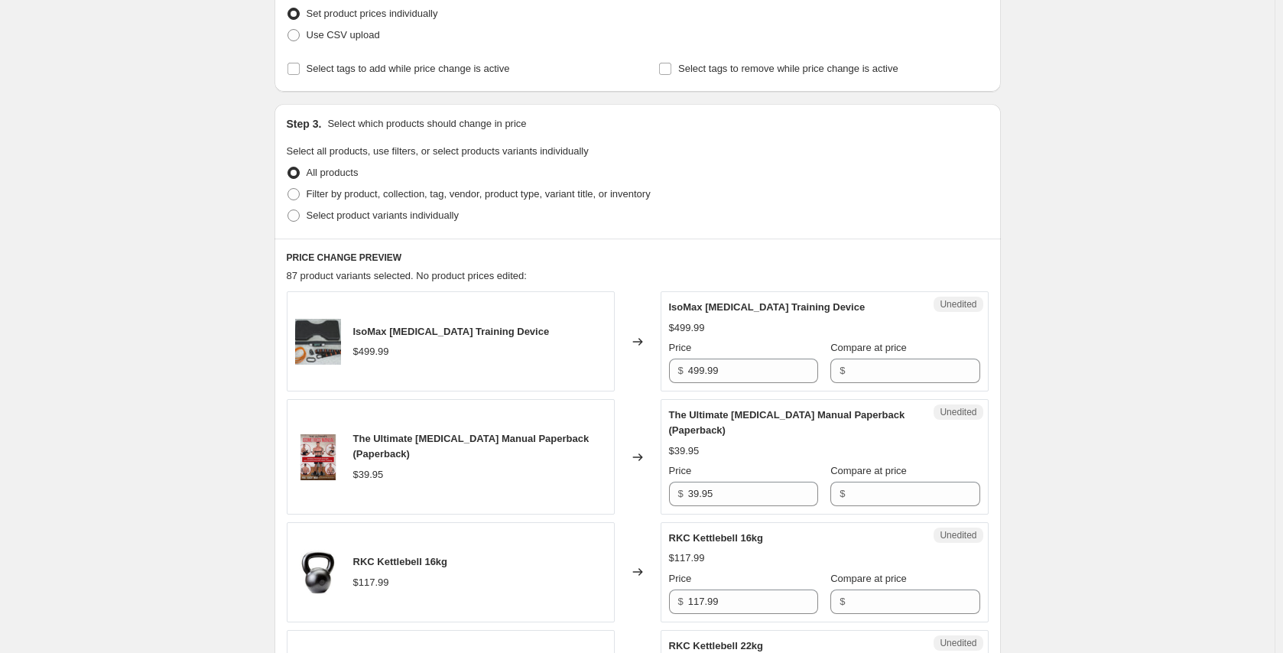
scroll to position [229, 0]
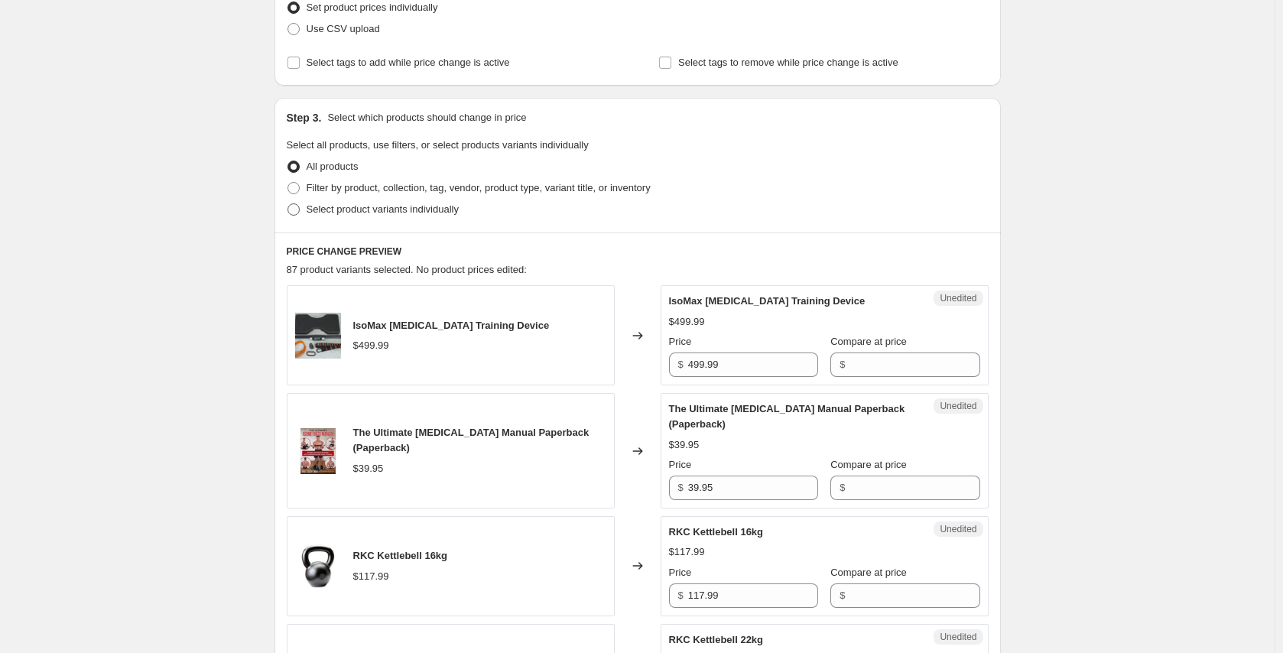
click at [300, 213] on span at bounding box center [294, 209] width 12 height 12
click at [288, 204] on input "Select product variants individually" at bounding box center [288, 203] width 1 height 1
radio input "true"
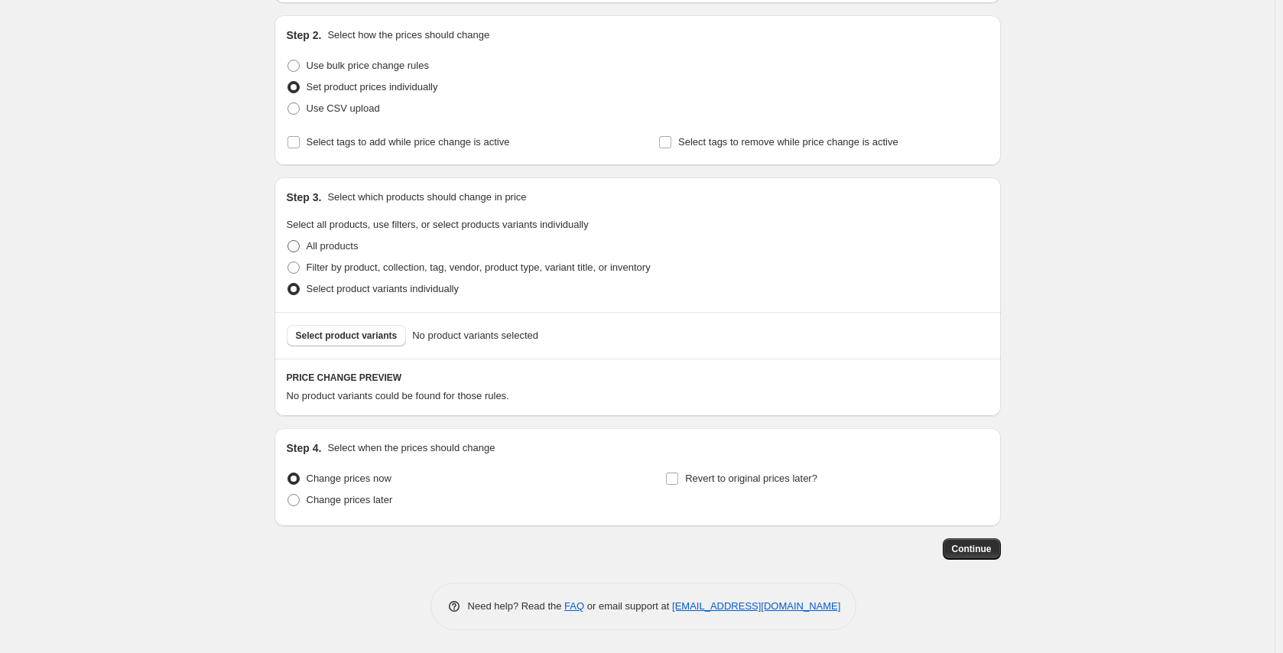
scroll to position [149, 0]
click at [368, 336] on span "Select product variants" at bounding box center [347, 336] width 102 height 12
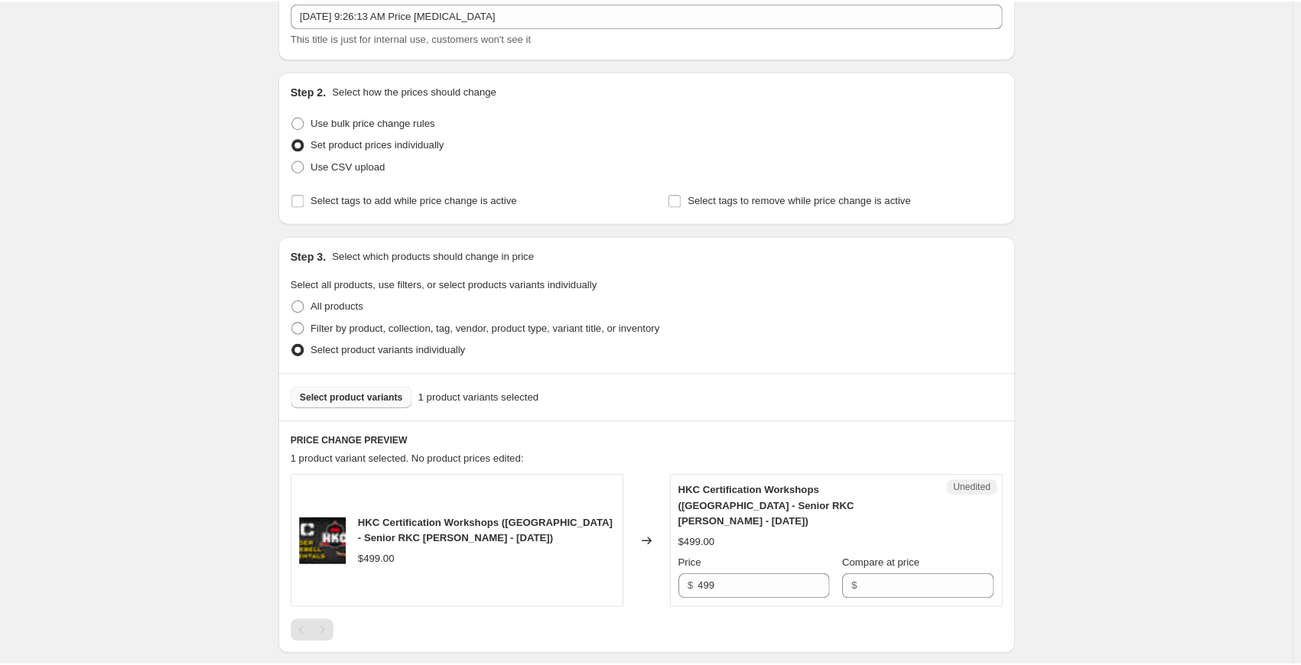
scroll to position [0, 0]
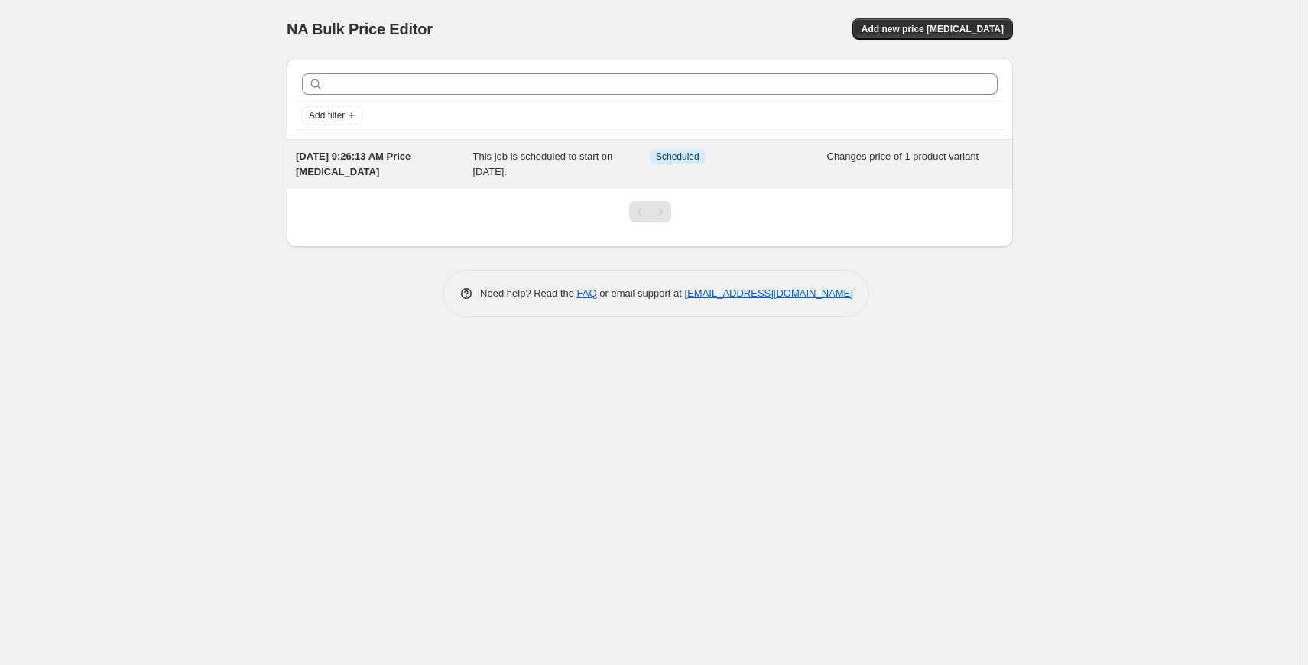
click at [780, 154] on div "Info Scheduled" at bounding box center [727, 156] width 154 height 15
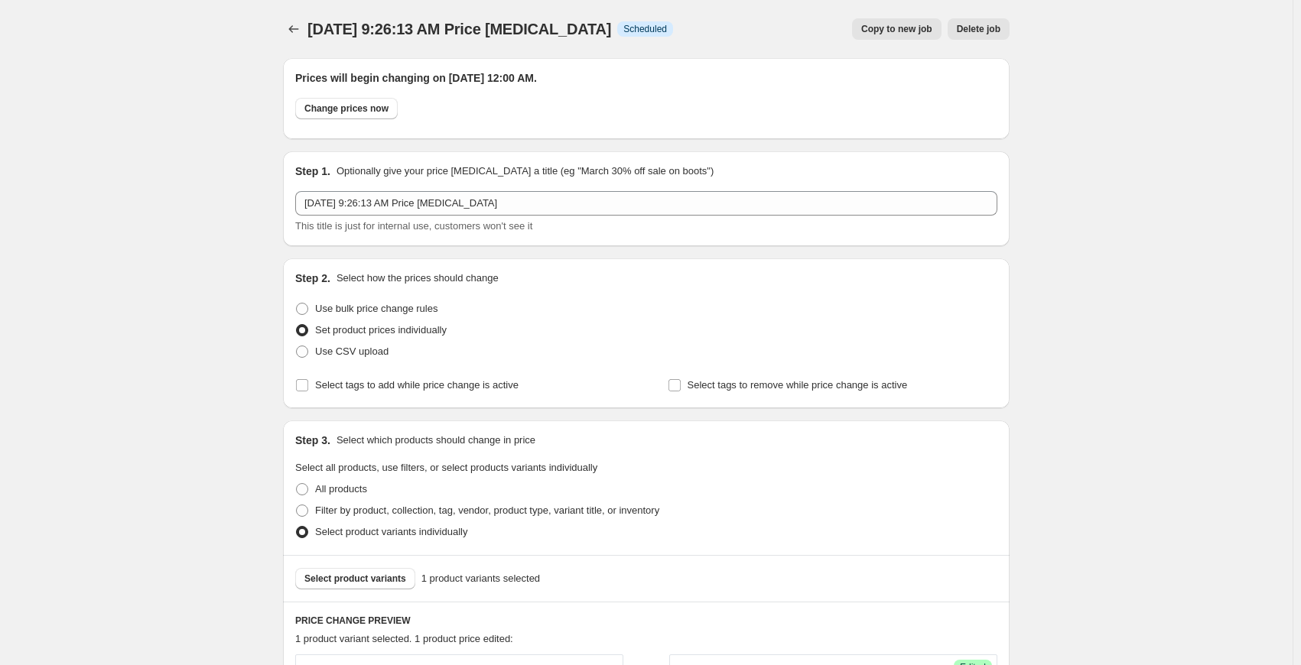
click at [989, 27] on span "Delete job" at bounding box center [979, 29] width 44 height 12
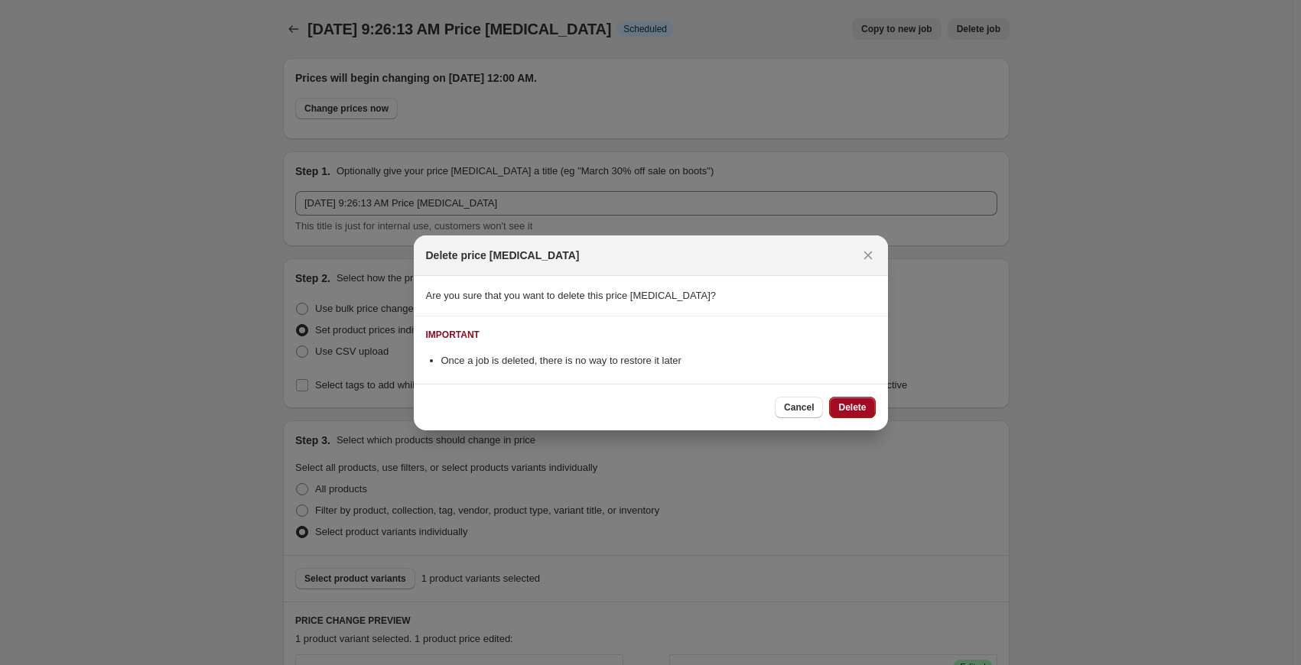
click at [872, 411] on button "Delete" at bounding box center [852, 407] width 46 height 21
